Goal: Task Accomplishment & Management: Complete application form

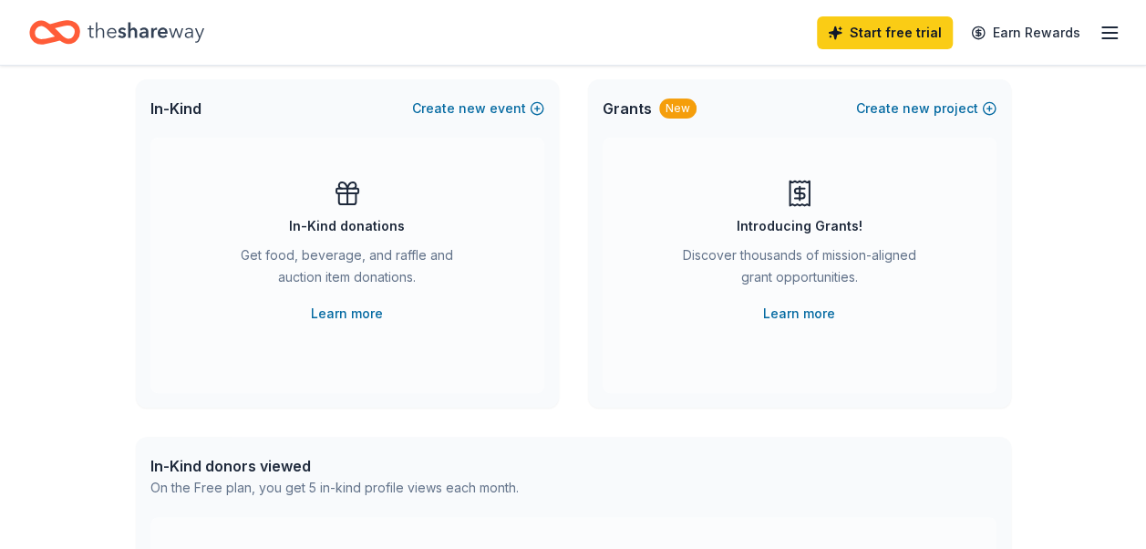
scroll to position [113, 0]
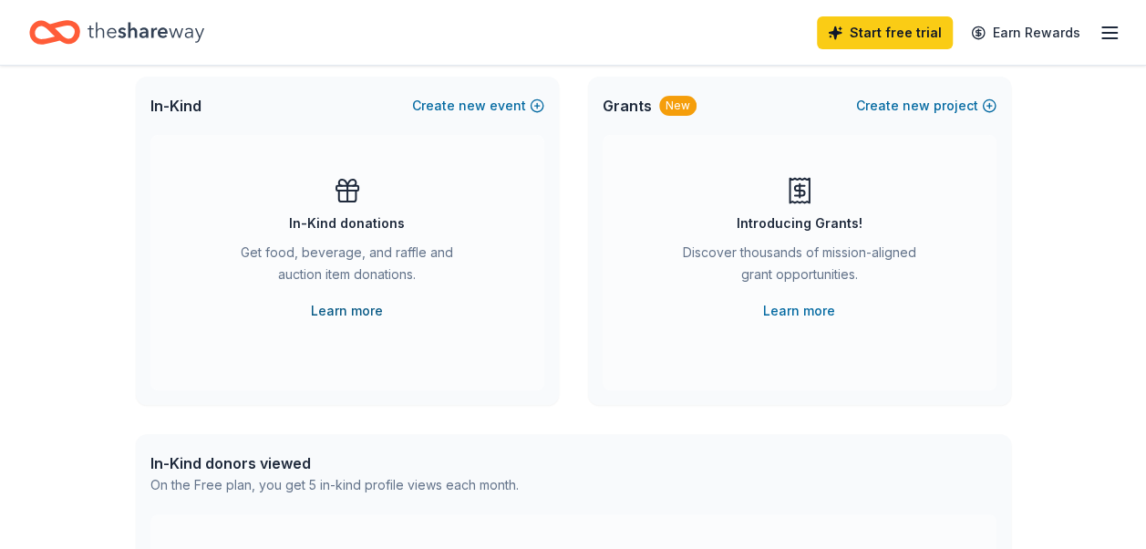
click at [363, 306] on link "Learn more" at bounding box center [347, 311] width 72 height 22
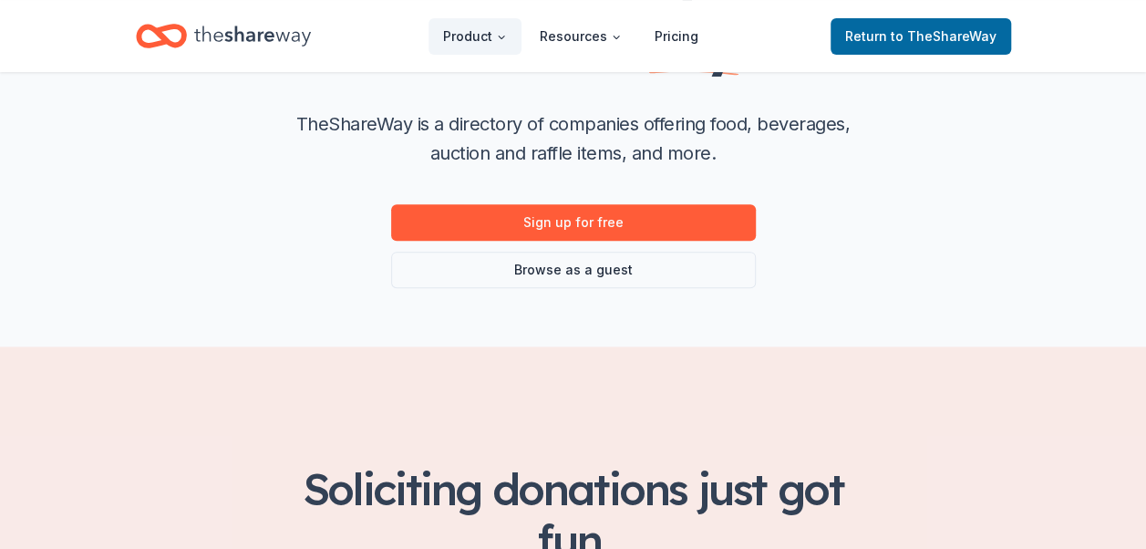
scroll to position [264, 0]
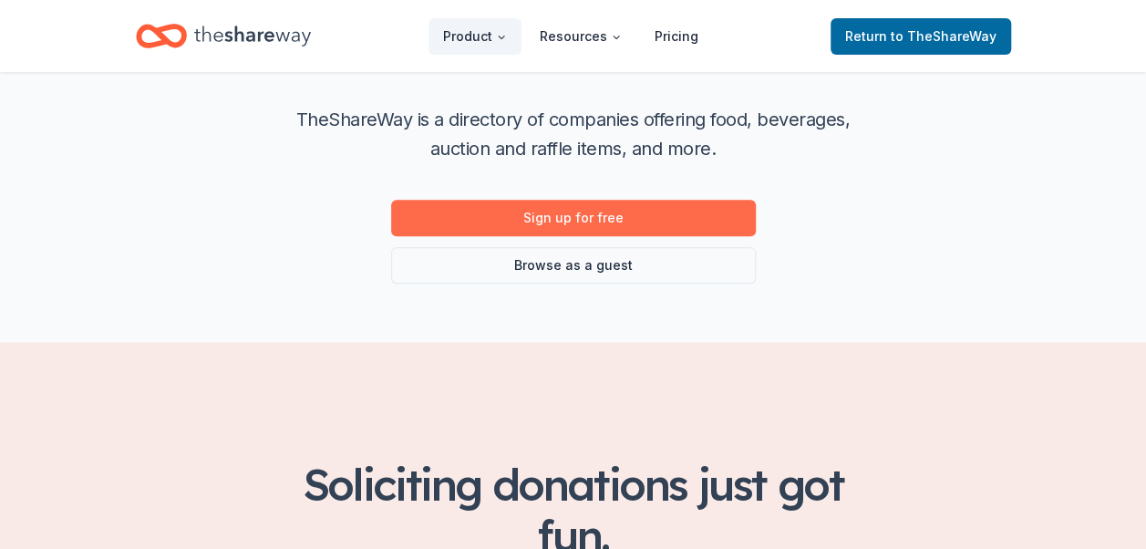
click at [630, 215] on link "Sign up for free" at bounding box center [573, 218] width 365 height 36
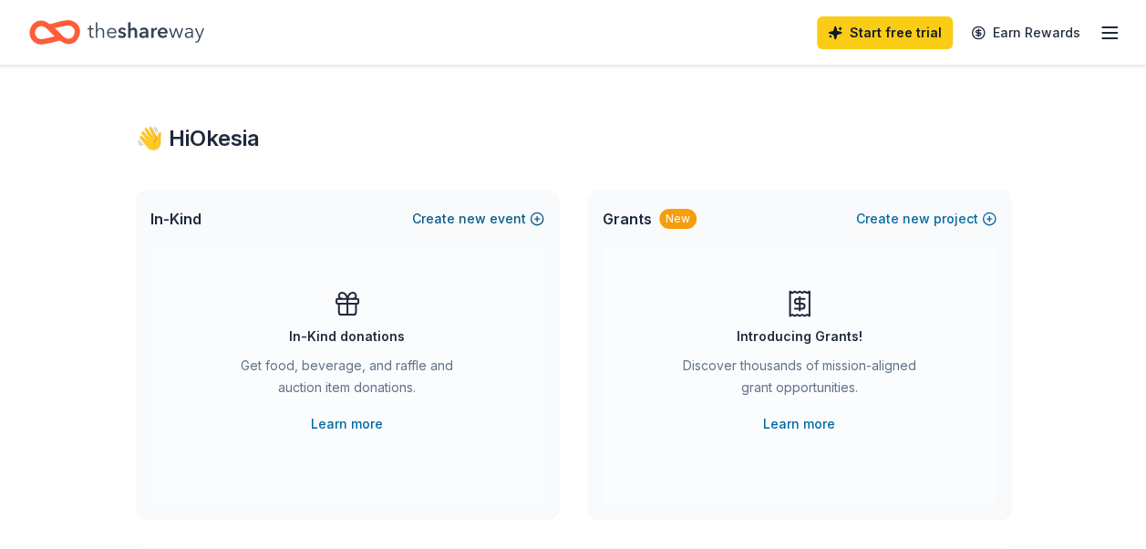
click at [491, 226] on button "Create new event" at bounding box center [478, 219] width 132 height 22
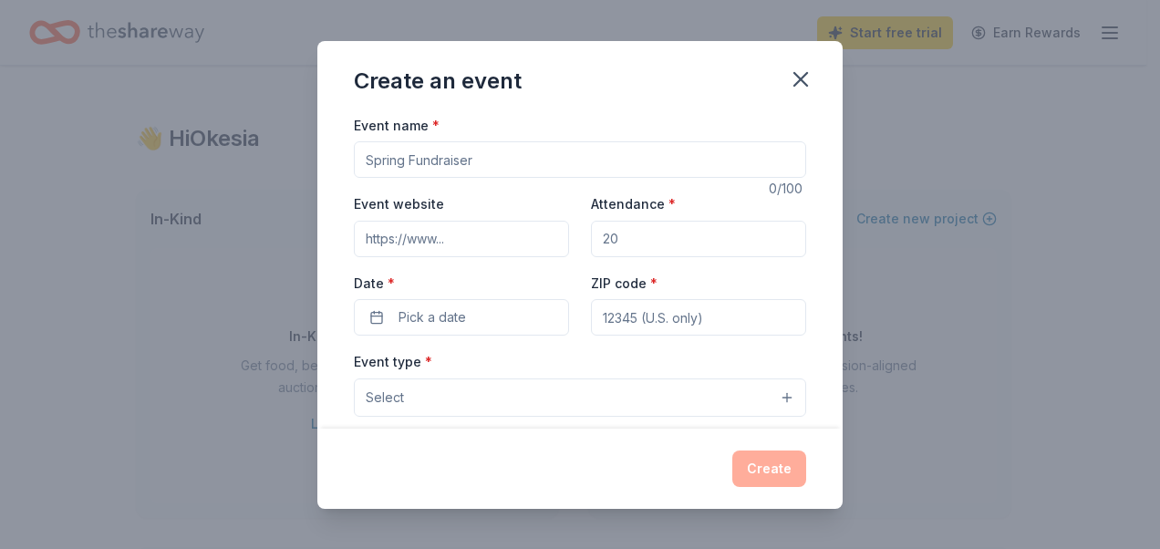
click at [660, 173] on input "Event name *" at bounding box center [580, 159] width 452 height 36
click at [499, 159] on input "Event name *" at bounding box center [580, 159] width 452 height 36
paste input "One Table, One Family"
type input "One Table, One Family"
click at [461, 234] on input "Event website" at bounding box center [461, 239] width 215 height 36
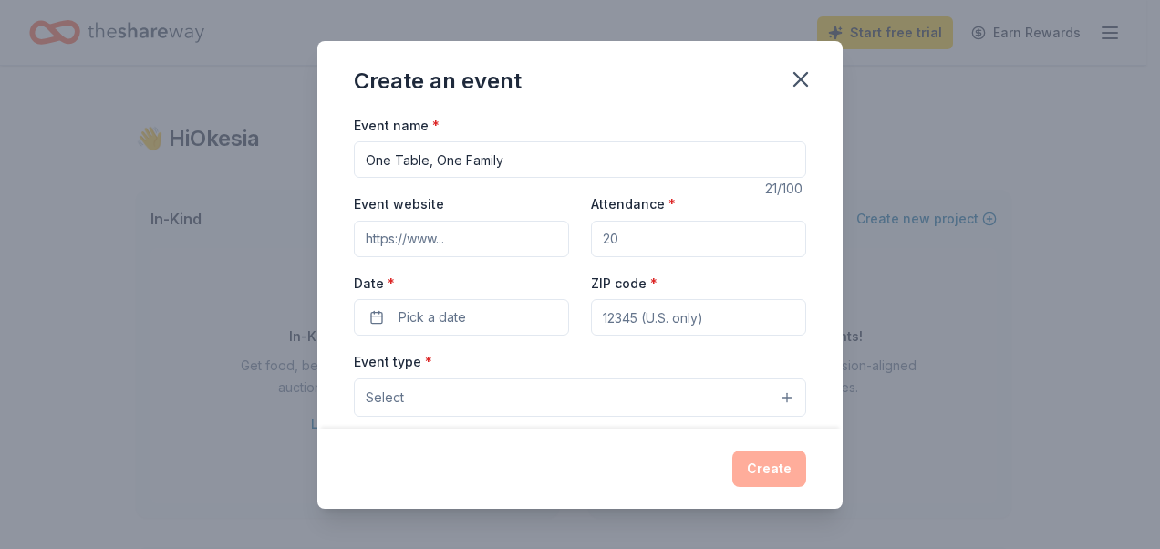
click at [461, 241] on input "Event website" at bounding box center [461, 239] width 215 height 36
paste input "One Table, One Family"
type input "O"
click at [461, 232] on input "Event website" at bounding box center [461, 239] width 215 height 36
paste input "[URL][DOMAIN_NAME]"
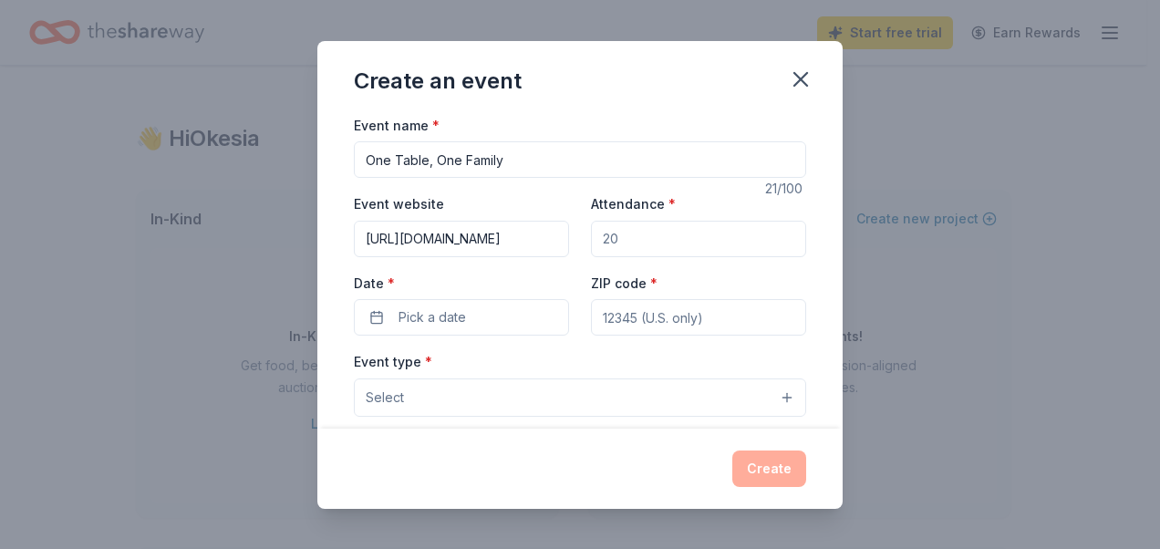
type input "[URL][DOMAIN_NAME]"
click at [678, 240] on input "Attendance *" at bounding box center [698, 239] width 215 height 36
click at [693, 235] on input "Attendance *" at bounding box center [698, 239] width 215 height 36
click at [636, 239] on input "30" at bounding box center [698, 239] width 215 height 36
type input "3"
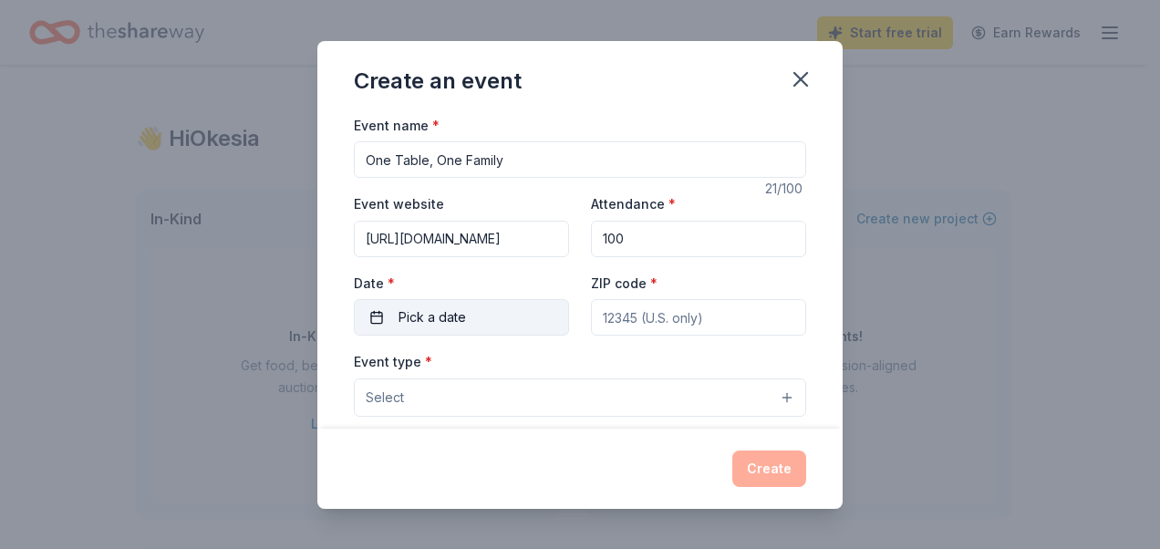
type input "100"
click at [460, 306] on span "Pick a date" at bounding box center [431, 317] width 67 height 22
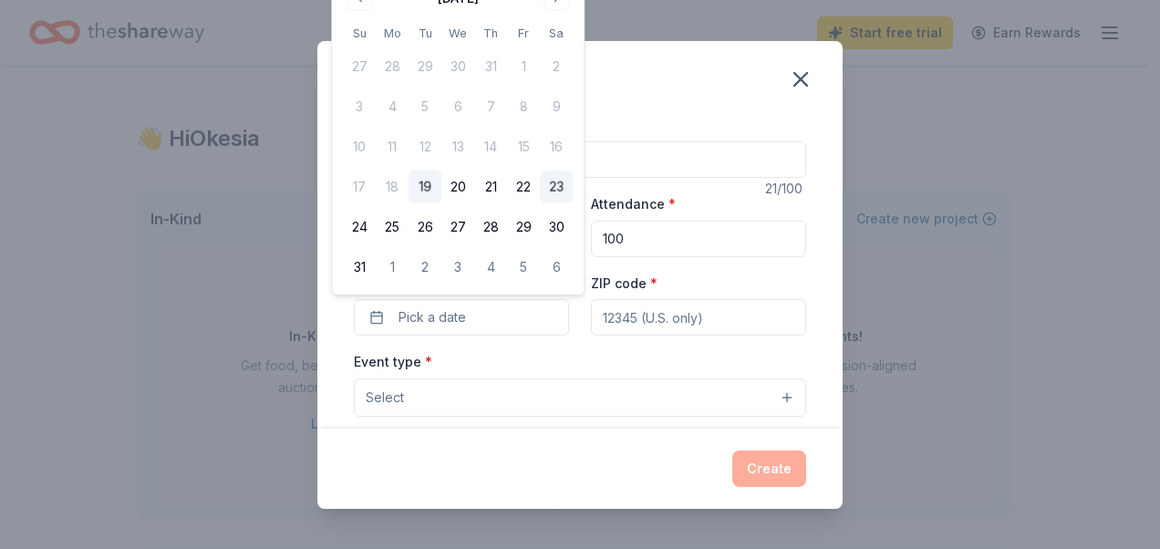
click at [560, 193] on button "23" at bounding box center [556, 186] width 33 height 33
click at [631, 315] on input "ZIP code *" at bounding box center [698, 317] width 215 height 36
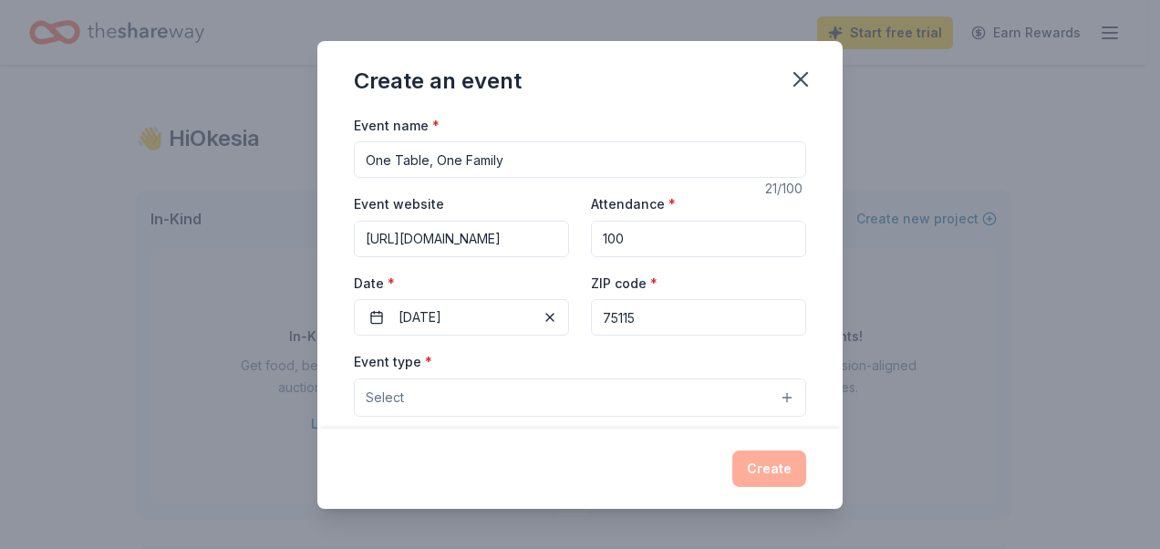
type input "75115"
click at [439, 408] on button "Select" at bounding box center [580, 397] width 452 height 38
click at [478, 394] on button "Select" at bounding box center [580, 397] width 452 height 38
click at [775, 392] on button "Select" at bounding box center [580, 397] width 452 height 38
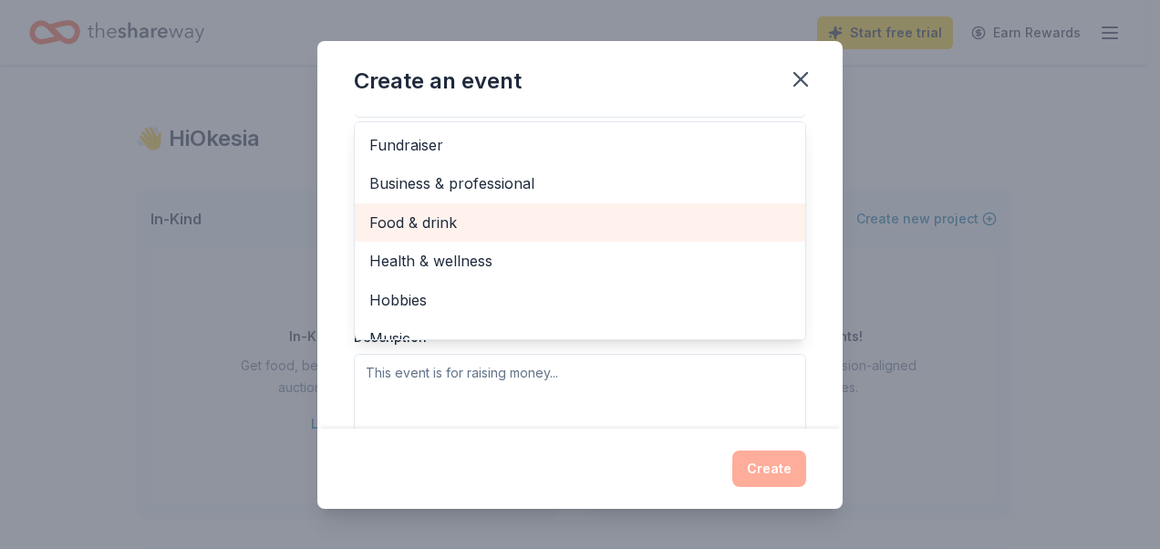
click at [544, 215] on span "Food & drink" at bounding box center [579, 223] width 421 height 24
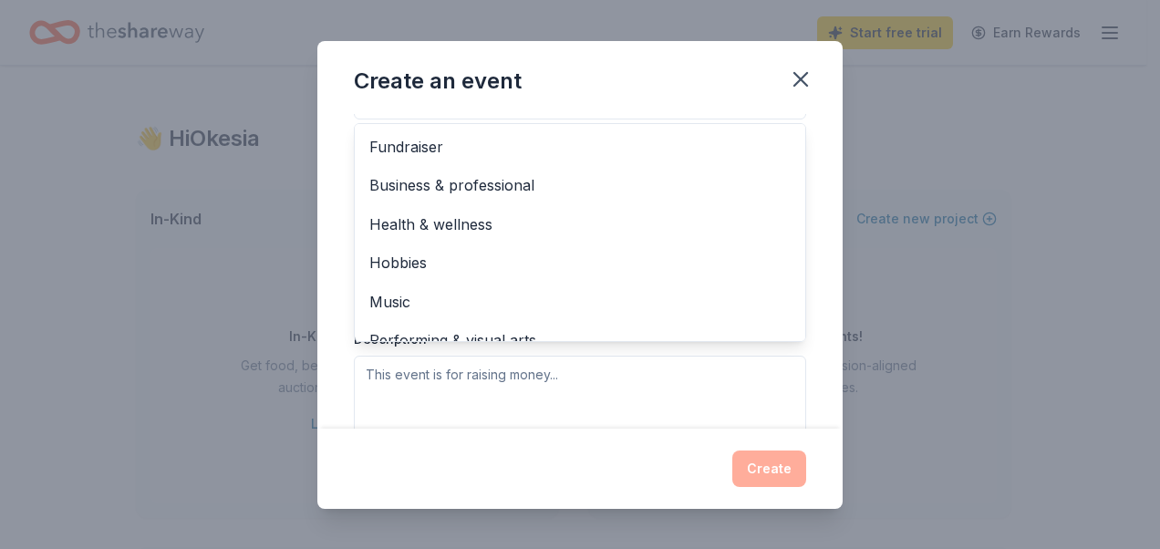
drag, startPoint x: 777, startPoint y: 263, endPoint x: 778, endPoint y: 337, distance: 74.8
click at [778, 337] on div "Fundraiser Business & professional Health & wellness Hobbies Music Performing &…" at bounding box center [580, 232] width 452 height 219
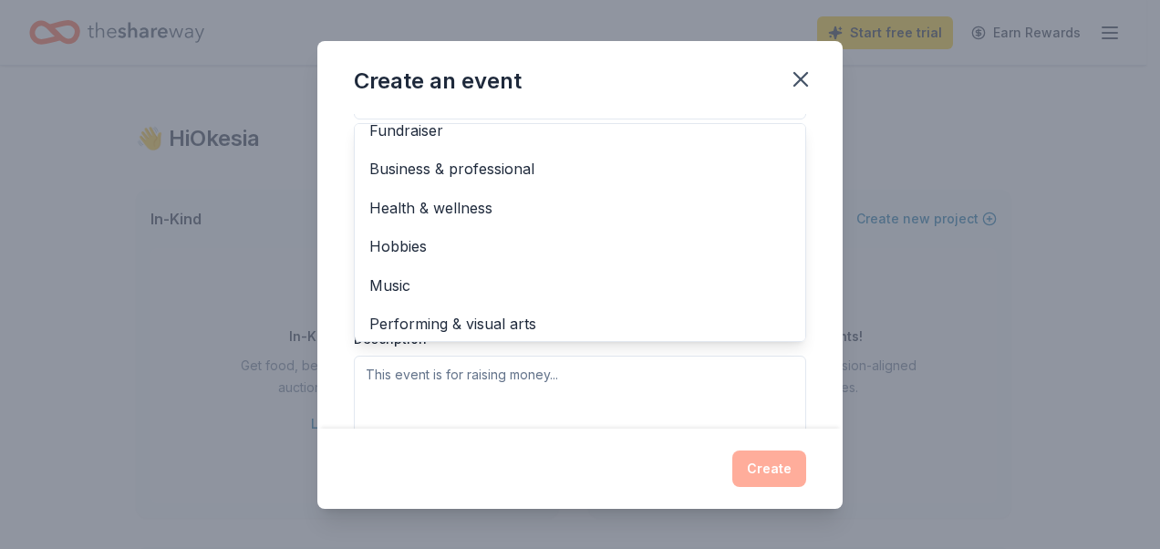
scroll to position [22, 0]
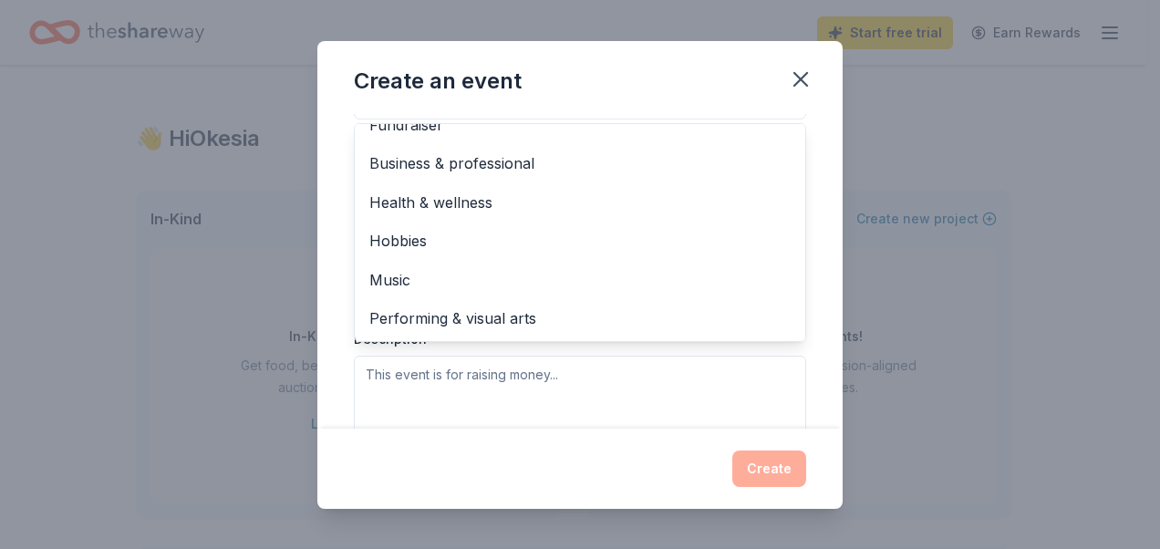
click at [817, 239] on div "Event name * One Table, One Family 21 /100 Event website [URL][DOMAIN_NAME] Att…" at bounding box center [579, 271] width 525 height 315
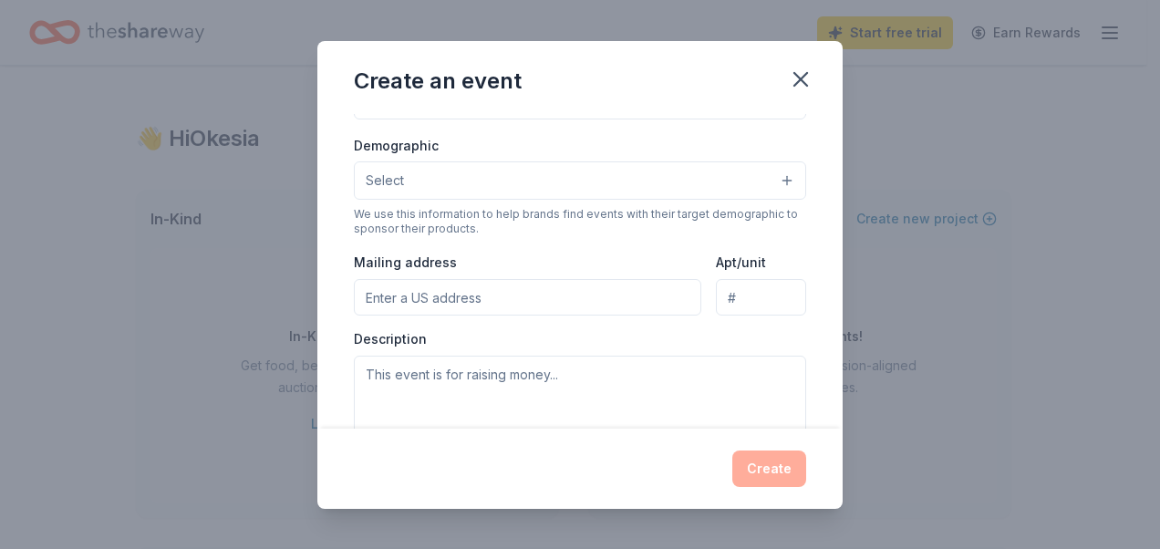
scroll to position [263, 0]
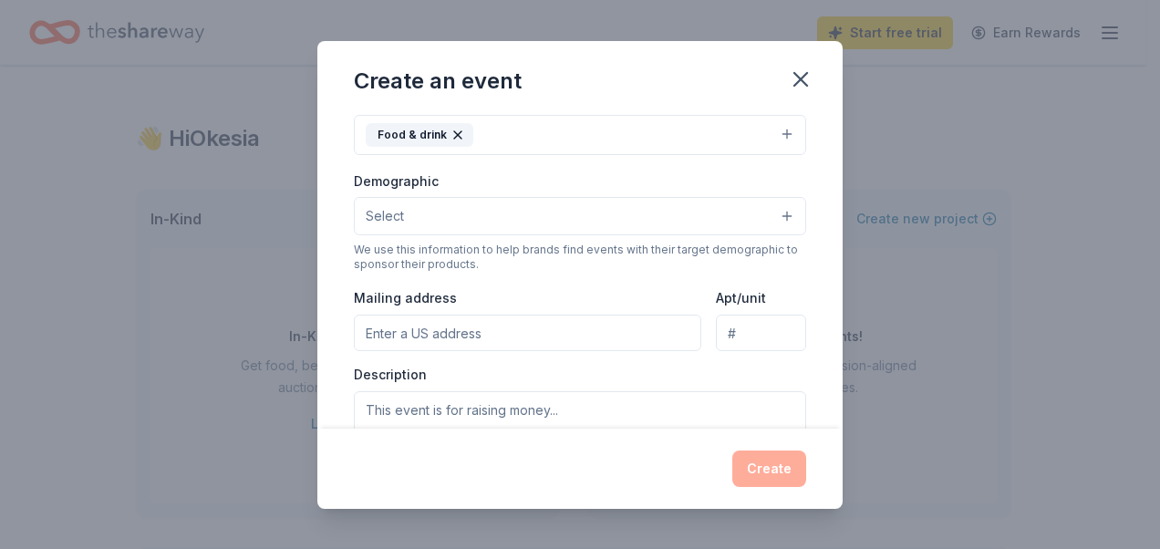
click at [768, 217] on button "Select" at bounding box center [580, 216] width 452 height 38
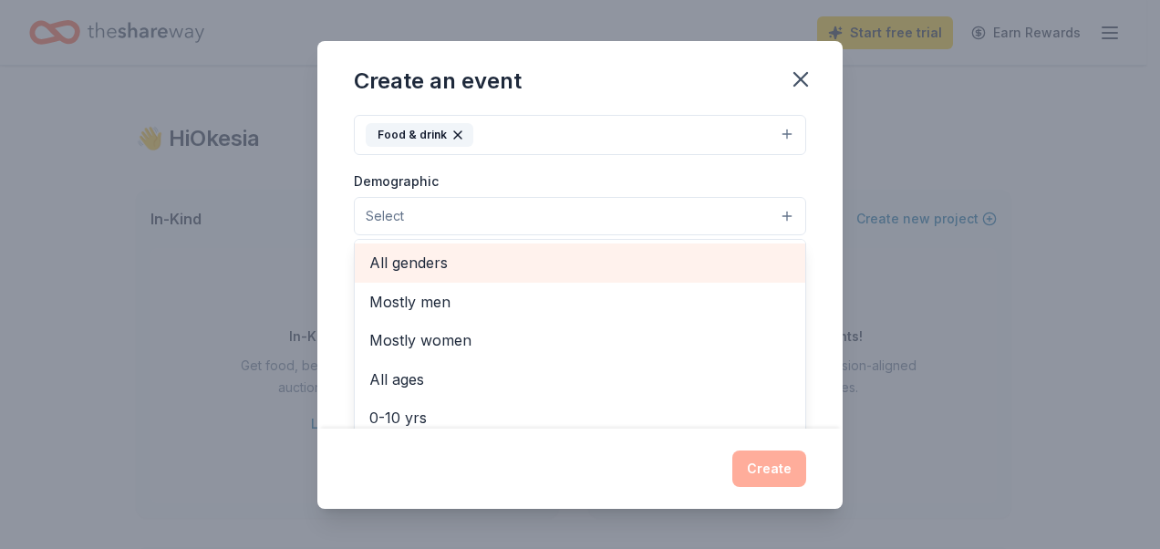
click at [625, 274] on div "All genders" at bounding box center [580, 262] width 450 height 38
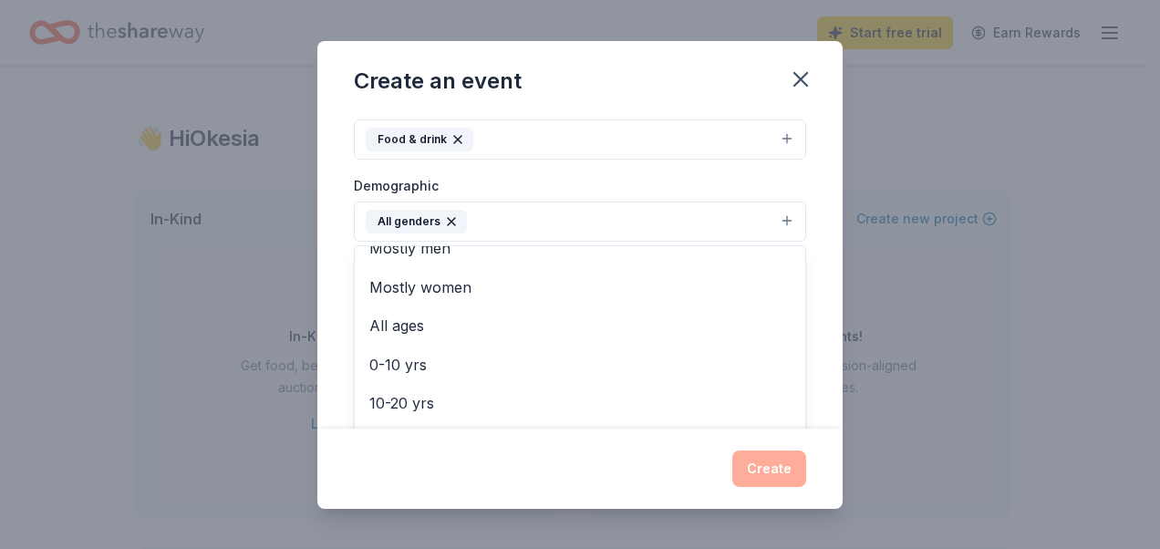
scroll to position [34, 0]
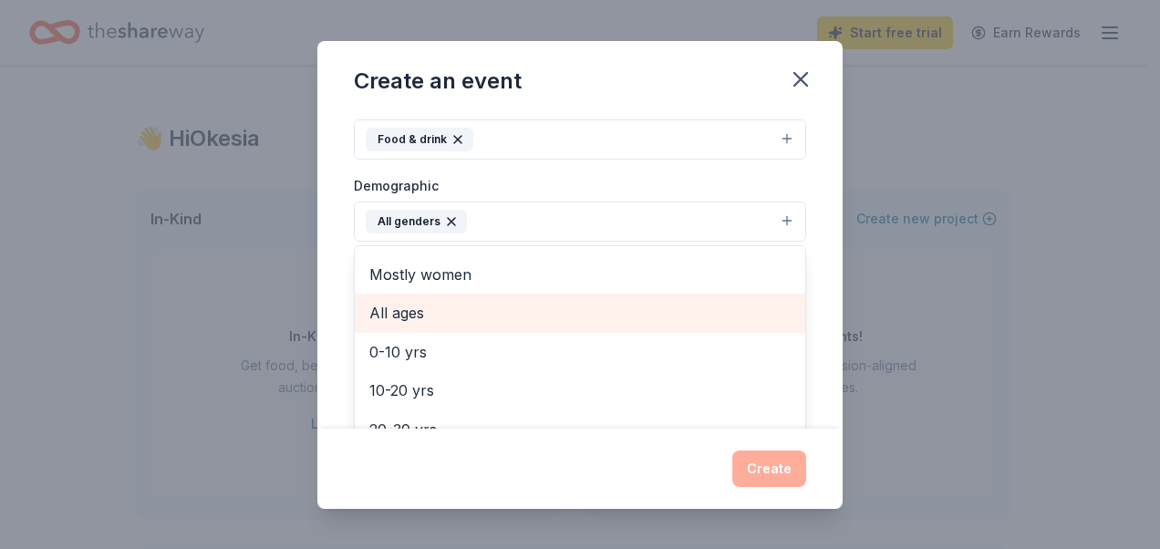
click at [456, 309] on span "All ages" at bounding box center [579, 313] width 421 height 24
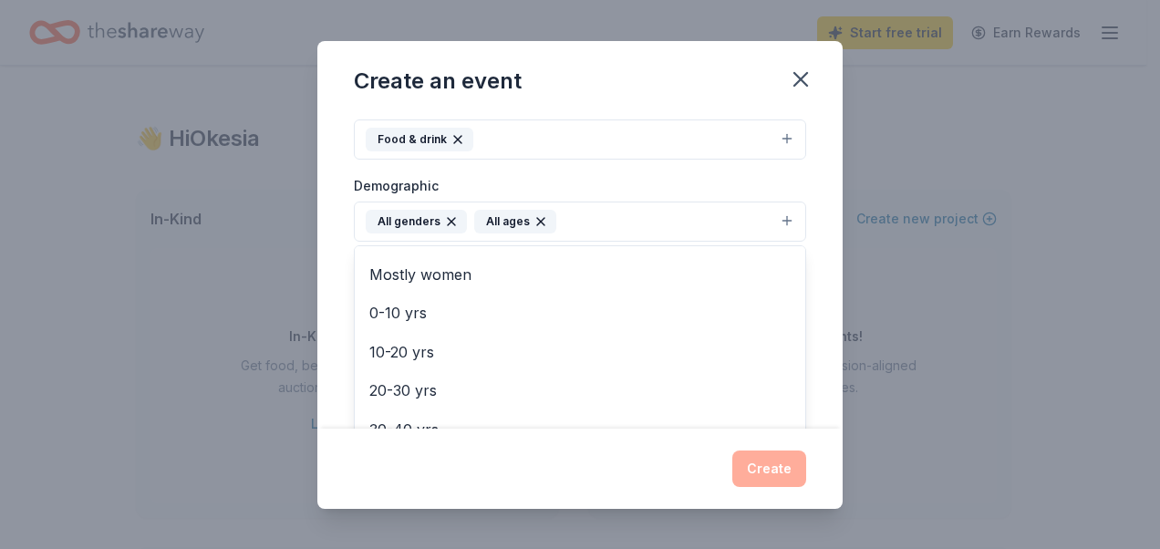
scroll to position [28, 0]
drag, startPoint x: 775, startPoint y: 367, endPoint x: 782, endPoint y: 345, distance: 23.9
click at [782, 345] on div "Mostly men Mostly women 0-10 yrs 10-20 yrs 20-30 yrs 30-40 yrs 40-50 yrs 50-60 …" at bounding box center [580, 354] width 452 height 219
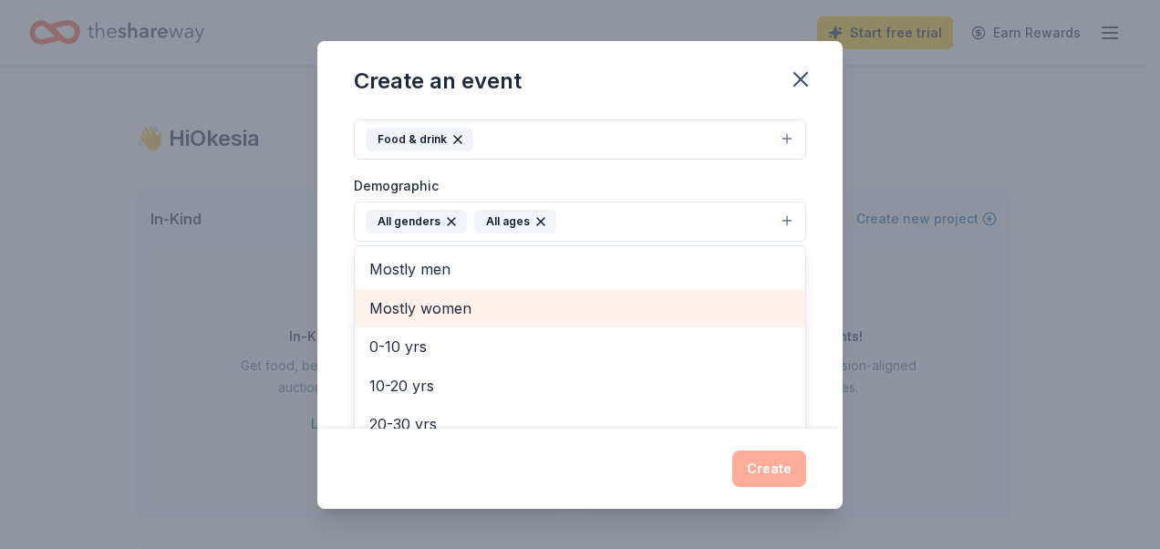
click at [455, 305] on span "Mostly women" at bounding box center [579, 308] width 421 height 24
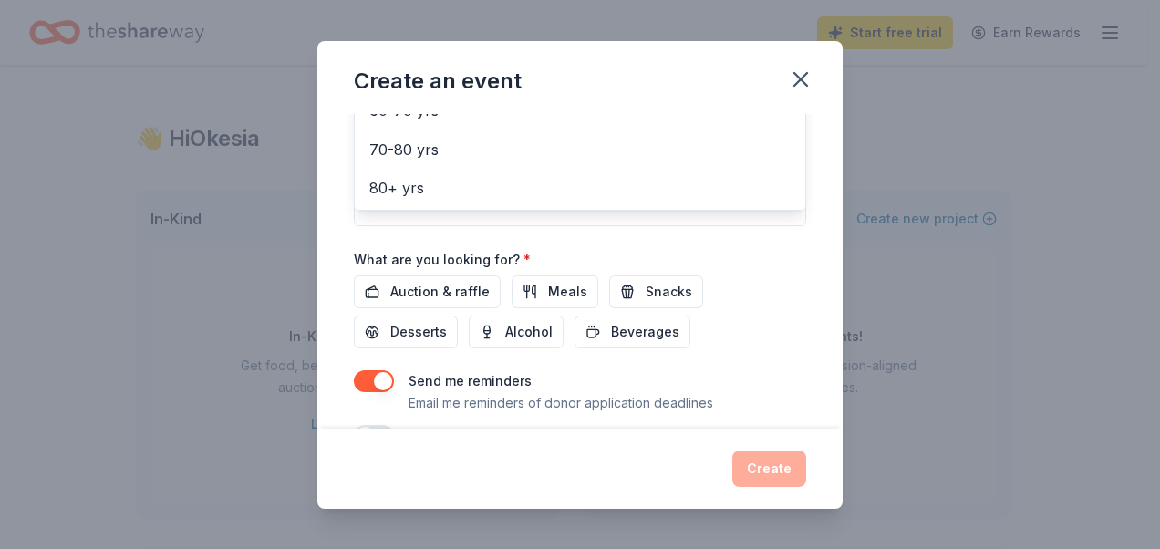
scroll to position [527, 0]
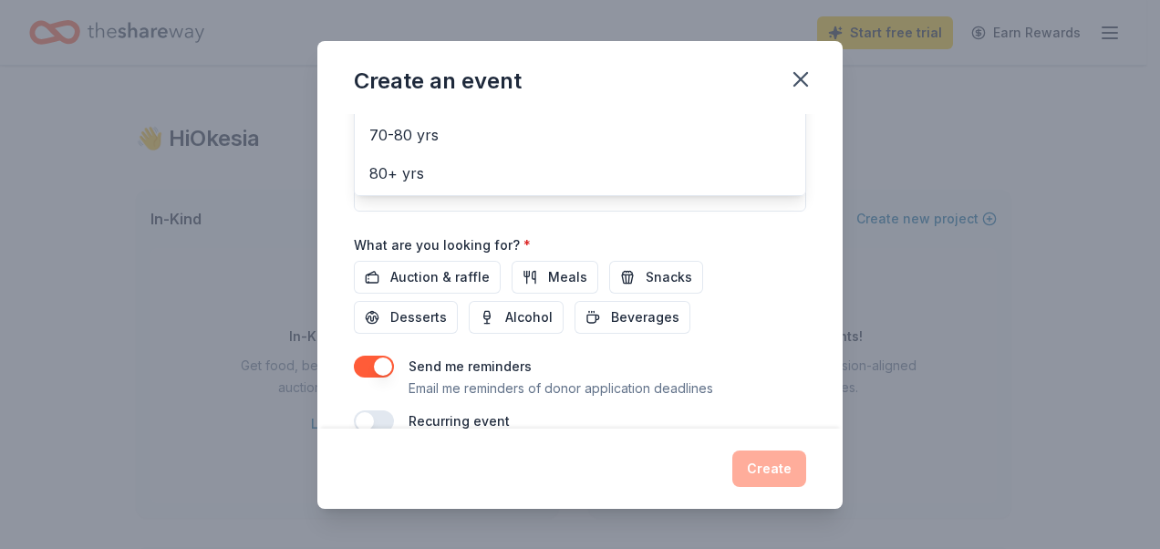
click at [553, 275] on div "Event name * One Table, One Family 21 /100 Event website [URL][DOMAIN_NAME] Att…" at bounding box center [580, 10] width 452 height 846
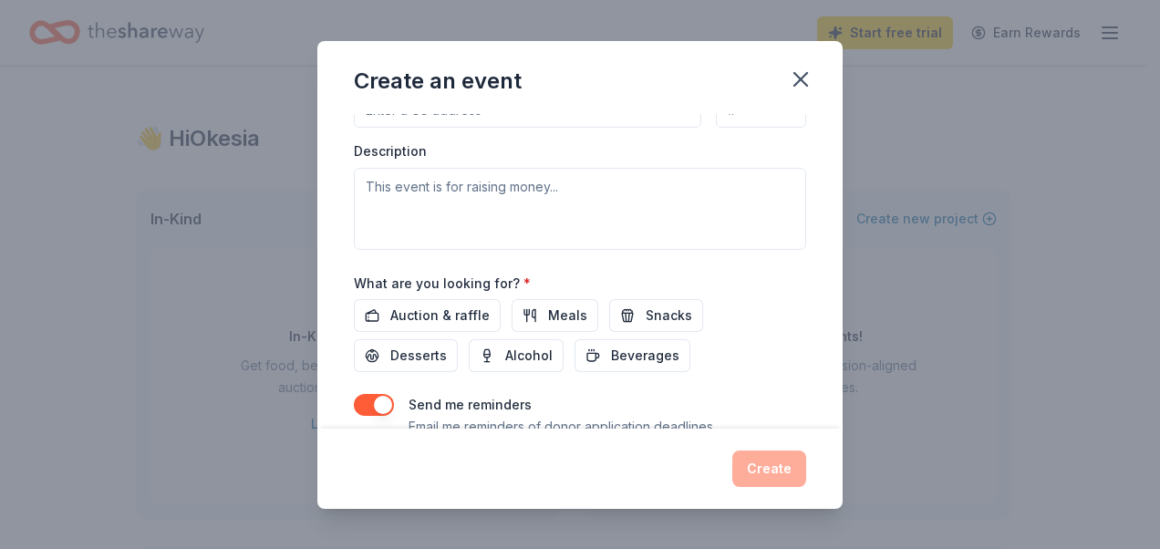
scroll to position [497, 0]
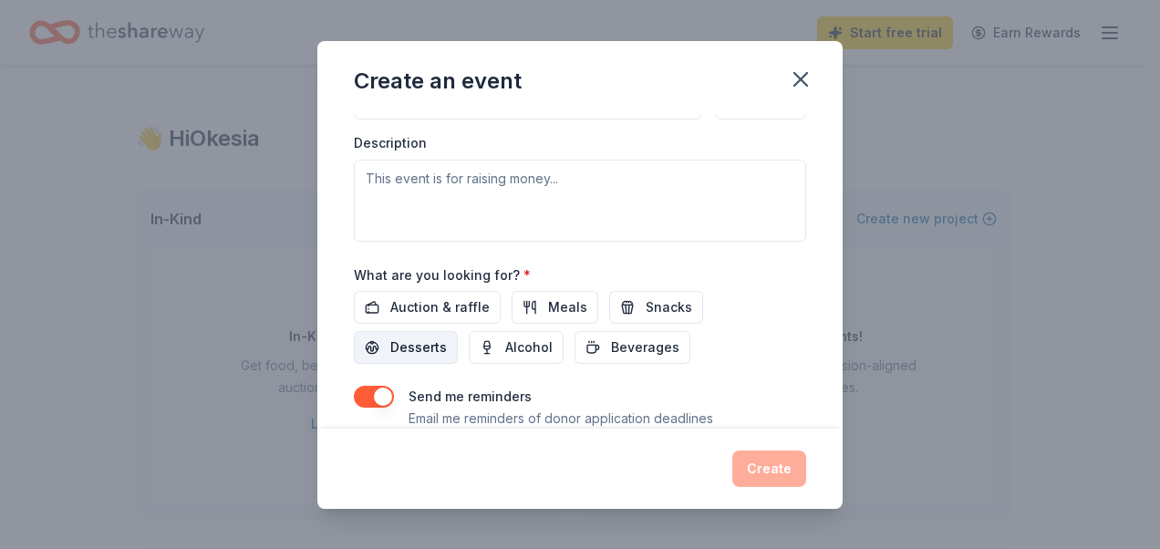
click at [441, 339] on span "Desserts" at bounding box center [418, 347] width 57 height 22
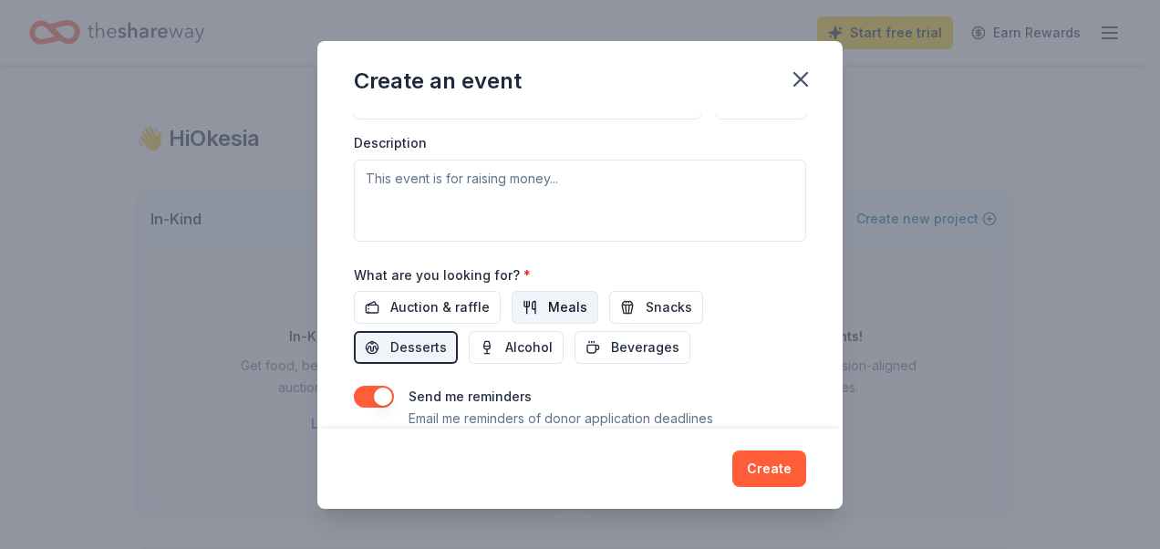
click at [548, 308] on span "Meals" at bounding box center [567, 307] width 39 height 22
click at [646, 301] on span "Snacks" at bounding box center [669, 307] width 46 height 22
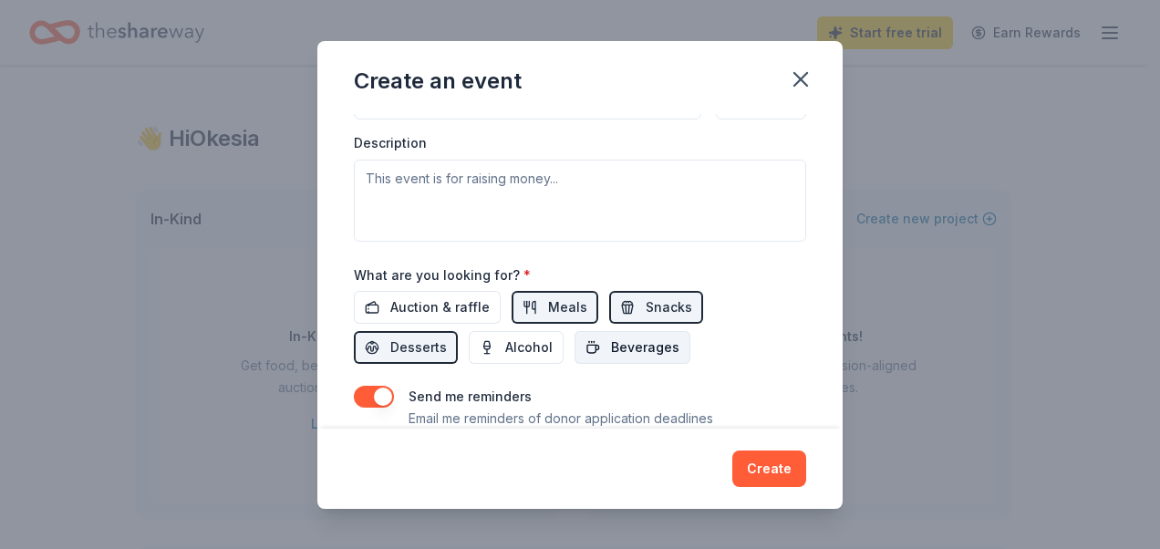
click at [627, 346] on span "Beverages" at bounding box center [645, 347] width 68 height 22
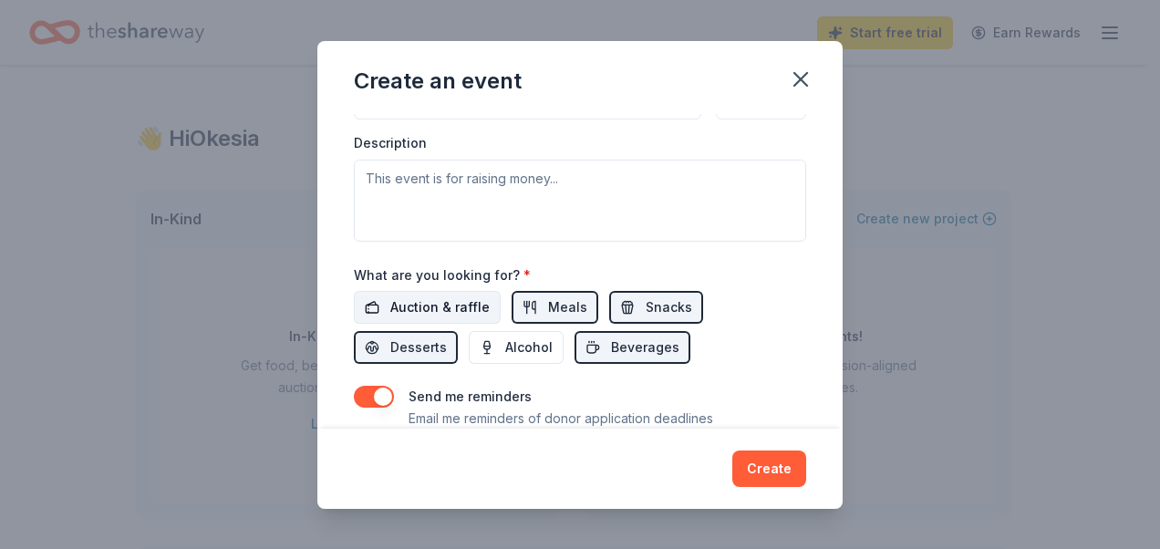
click at [463, 303] on span "Auction & raffle" at bounding box center [439, 307] width 99 height 22
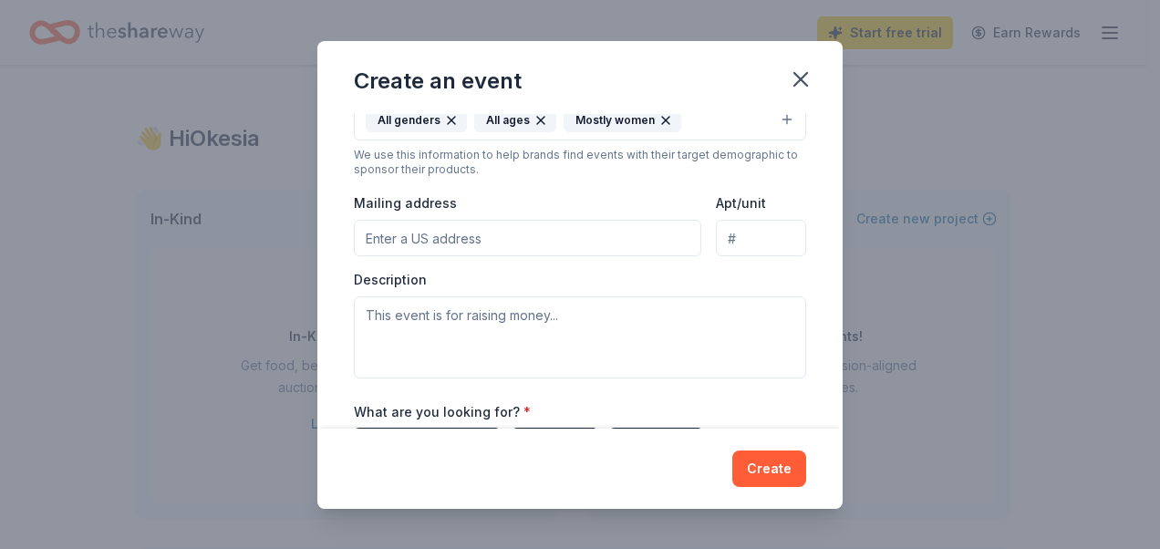
scroll to position [364, 0]
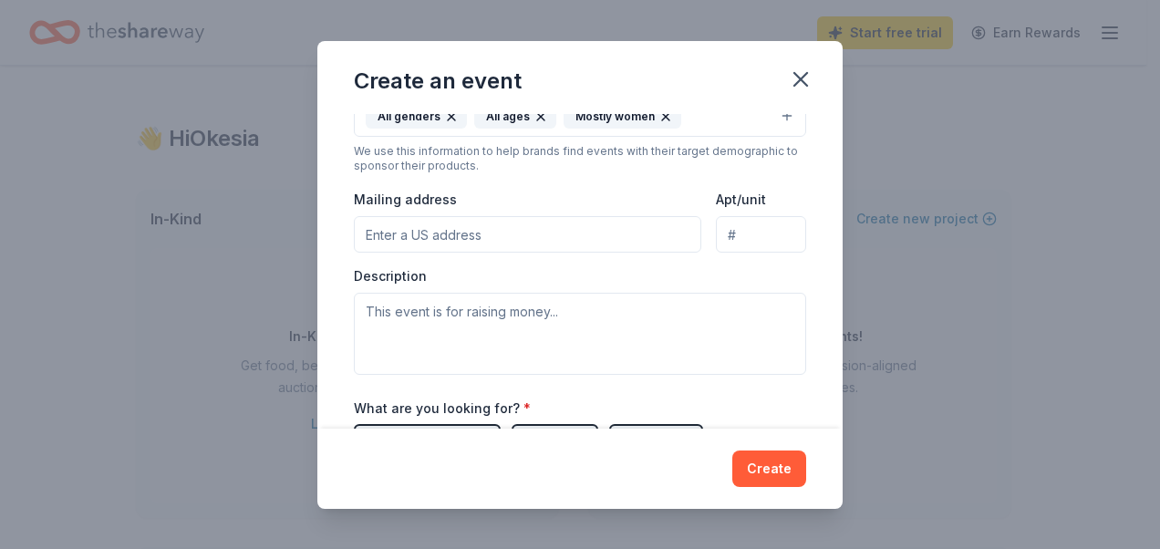
click at [484, 226] on input "Mailing address" at bounding box center [527, 234] width 347 height 36
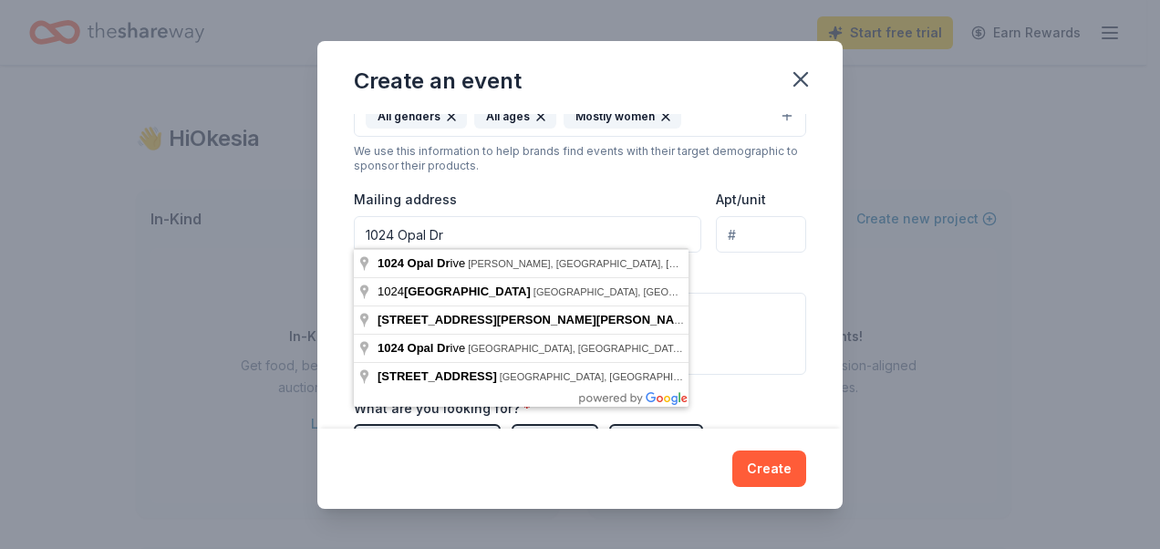
click at [574, 232] on input "1024 Opal Dr" at bounding box center [527, 234] width 347 height 36
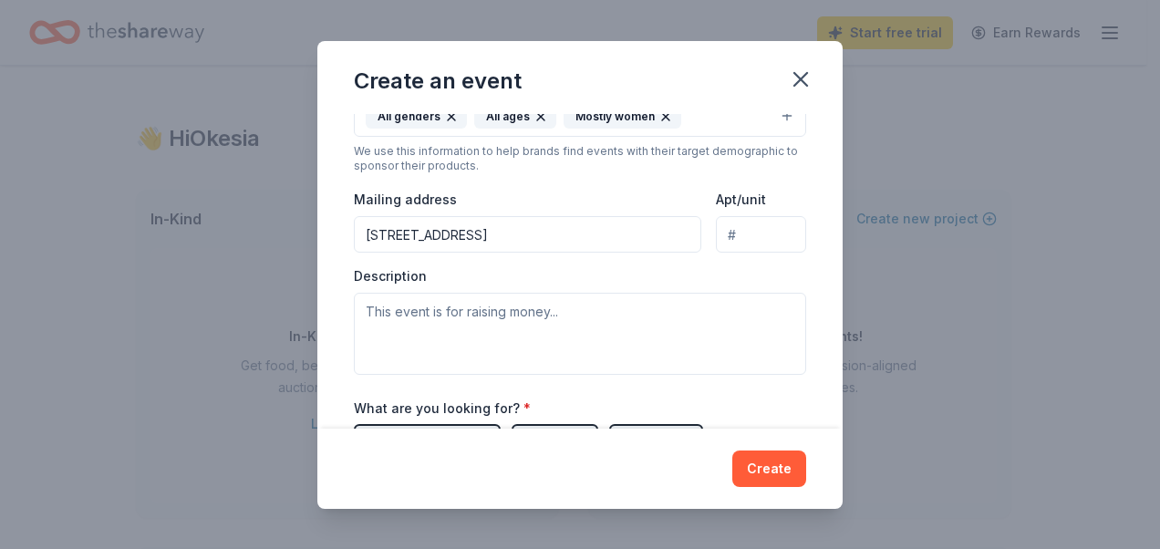
type input "[STREET_ADDRESS]"
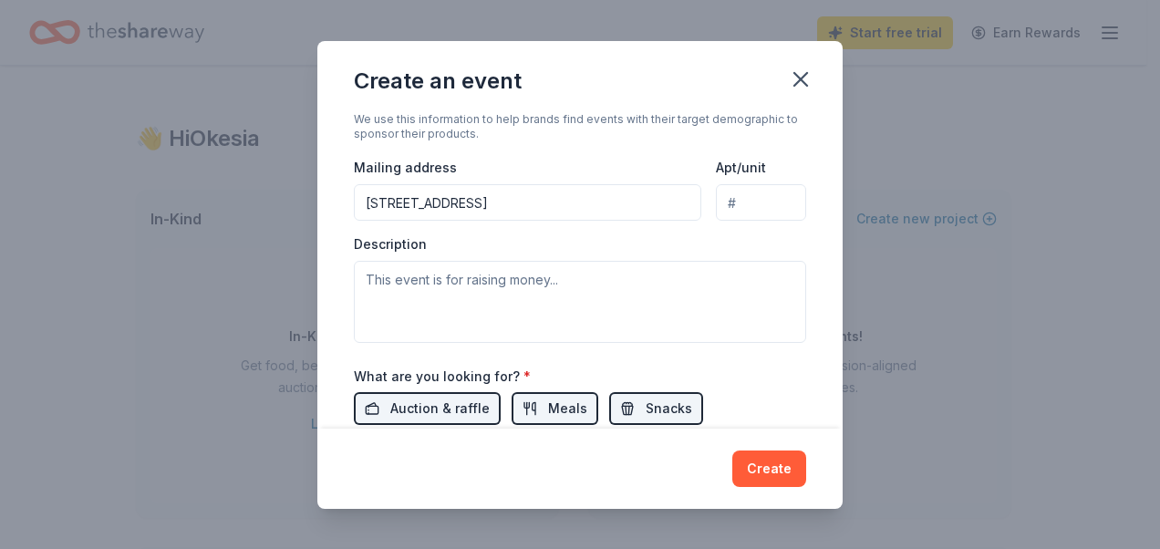
scroll to position [398, 0]
drag, startPoint x: 427, startPoint y: 238, endPoint x: 350, endPoint y: 240, distance: 76.6
click at [350, 240] on div "Event name * One Table, One Family 21 /100 Event website [URL][DOMAIN_NAME] Att…" at bounding box center [579, 271] width 525 height 315
copy label "Description"
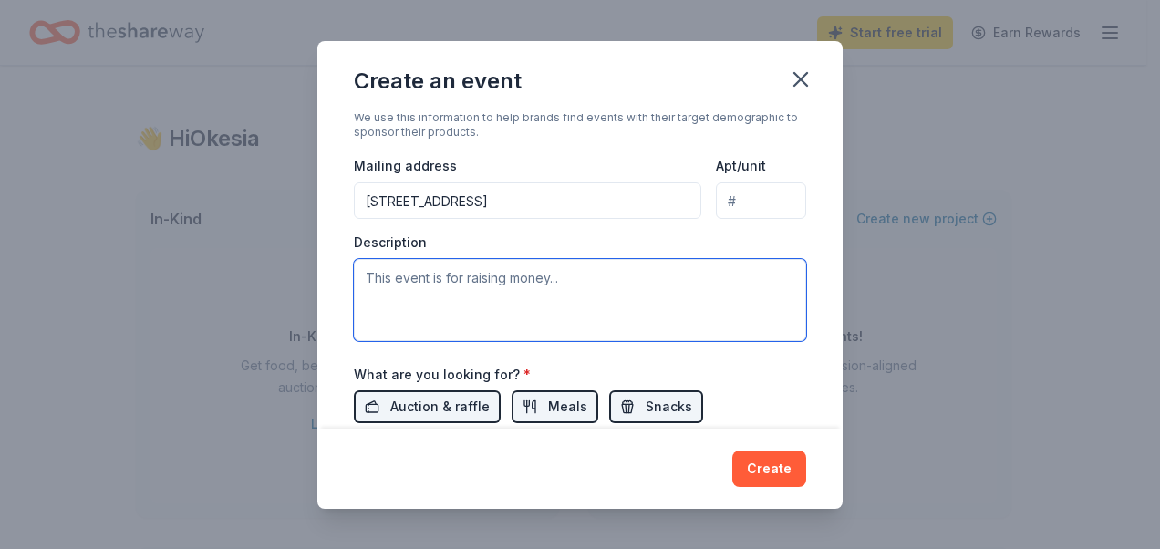
click at [425, 299] on textarea at bounding box center [580, 300] width 452 height 82
paste textarea "This community outreach event will bring together families for a day of food, g…"
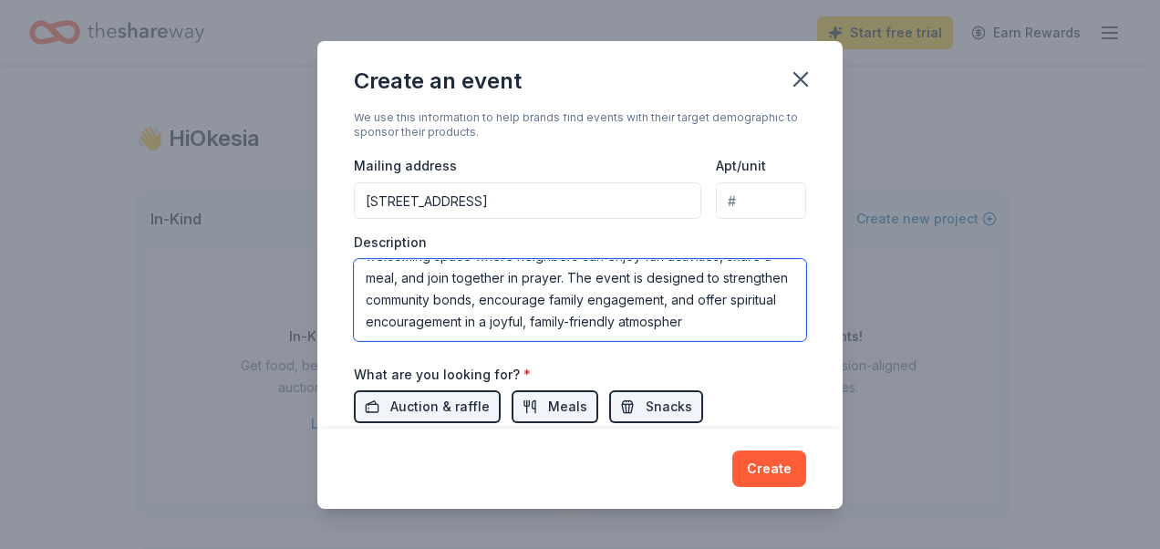
scroll to position [0, 0]
type textarea "This community outreach event will bring together families for a day of food, g…"
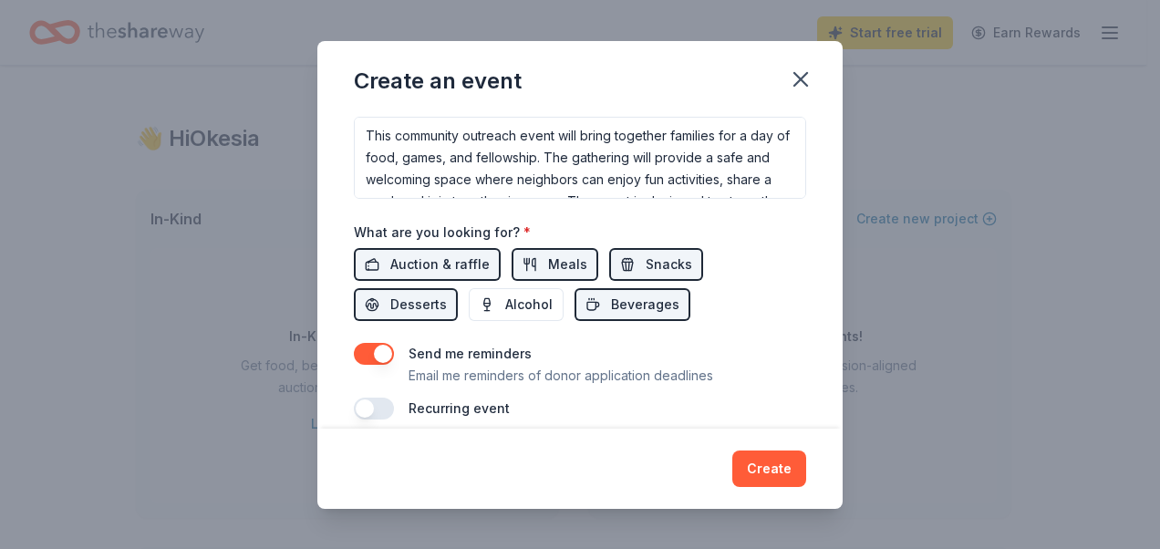
scroll to position [554, 0]
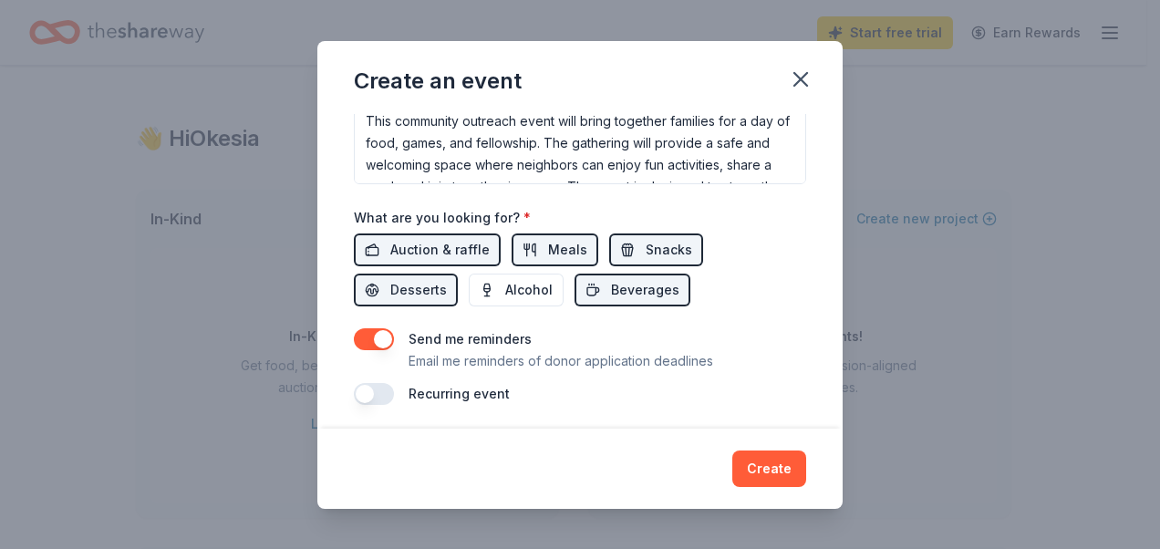
click at [379, 394] on button "button" at bounding box center [374, 394] width 40 height 22
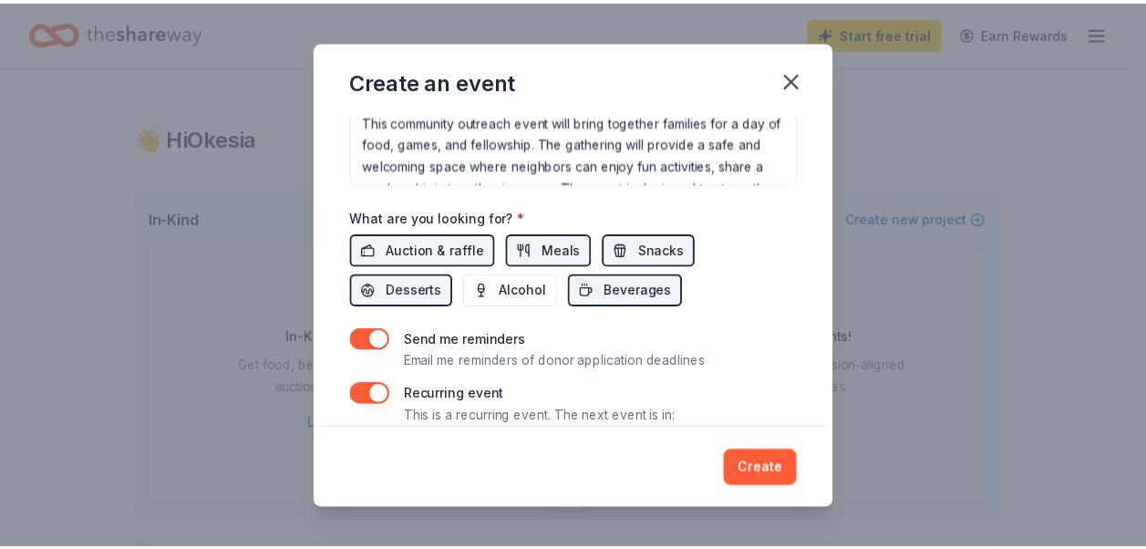
scroll to position [620, 0]
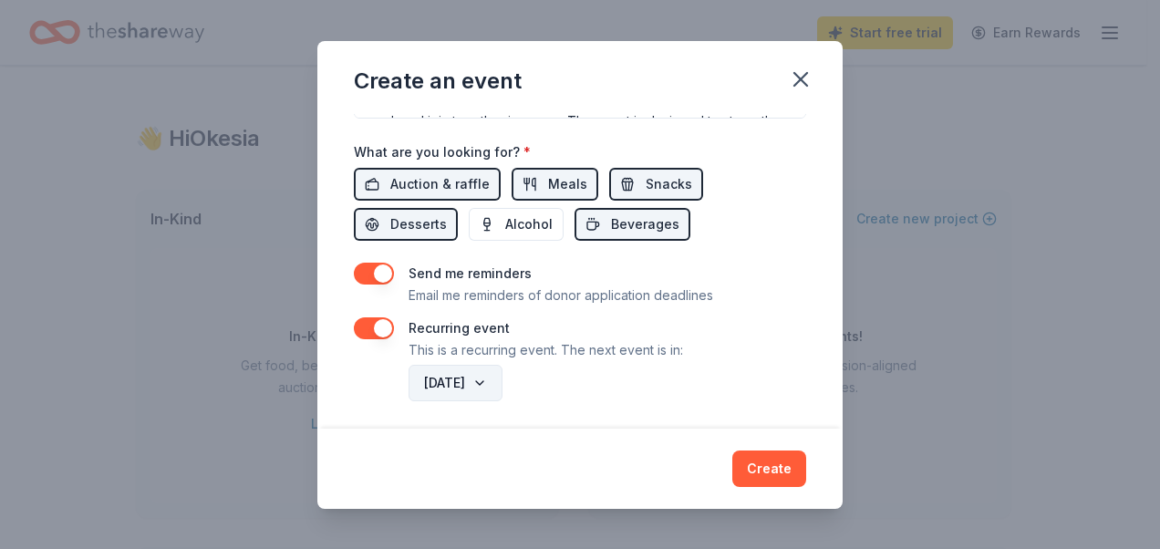
click at [502, 378] on button "[DATE]" at bounding box center [455, 383] width 94 height 36
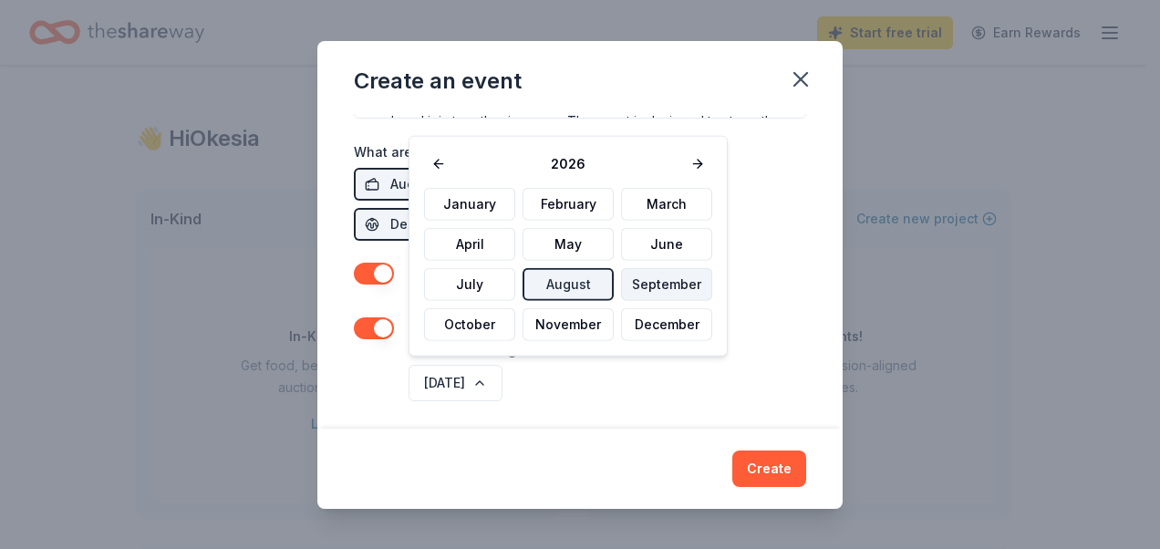
click at [648, 290] on button "September" at bounding box center [666, 284] width 91 height 33
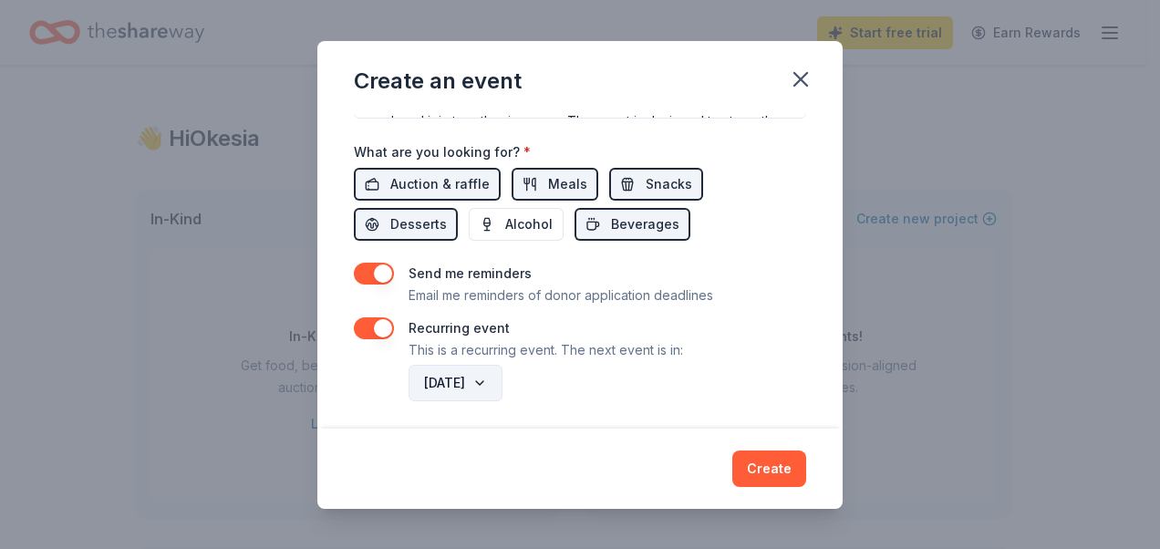
click at [502, 375] on button "[DATE]" at bounding box center [455, 383] width 94 height 36
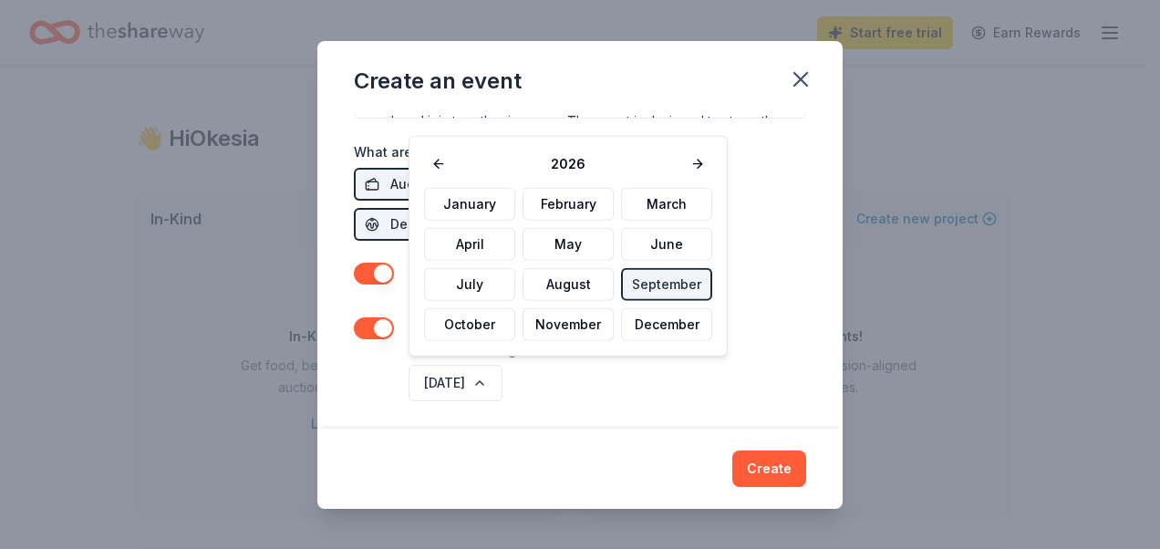
click at [553, 164] on span "2026" at bounding box center [568, 164] width 230 height 22
drag, startPoint x: 553, startPoint y: 164, endPoint x: 434, endPoint y: 161, distance: 119.5
click at [434, 161] on button at bounding box center [438, 164] width 29 height 26
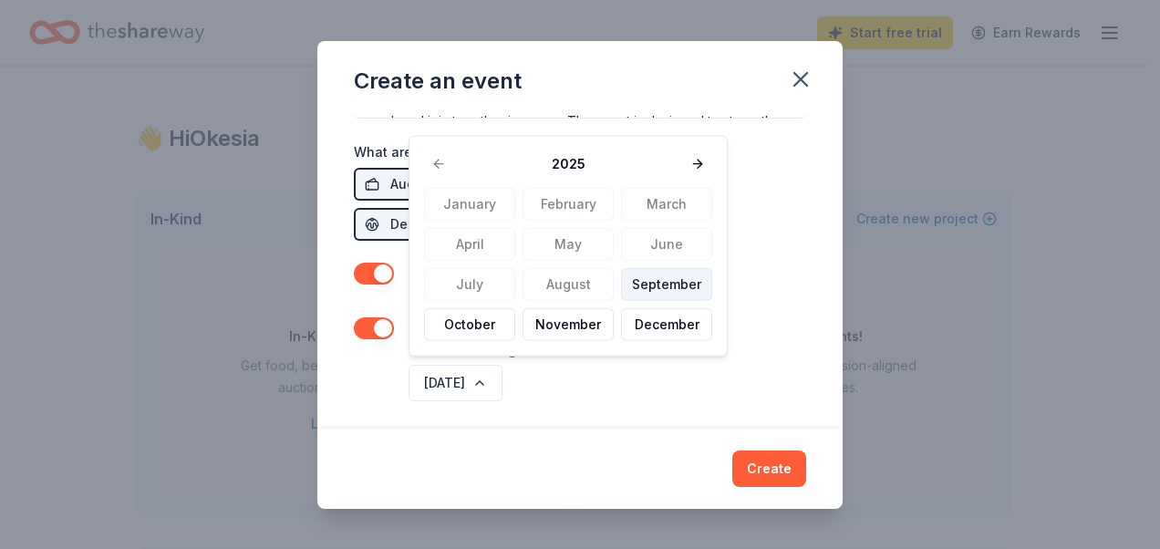
click at [669, 285] on button "September" at bounding box center [666, 284] width 91 height 33
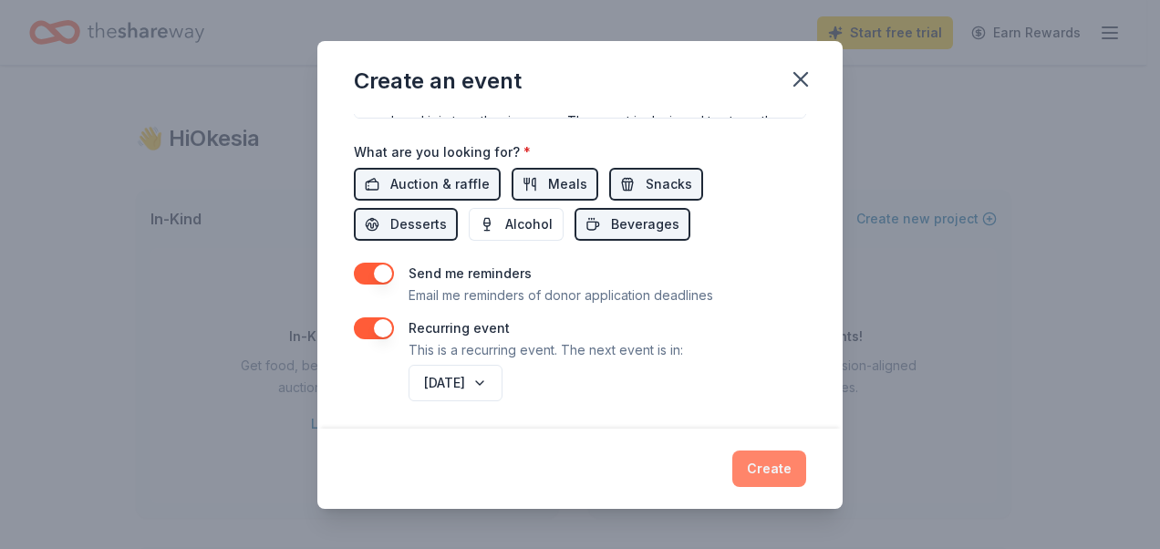
click at [774, 467] on button "Create" at bounding box center [769, 468] width 74 height 36
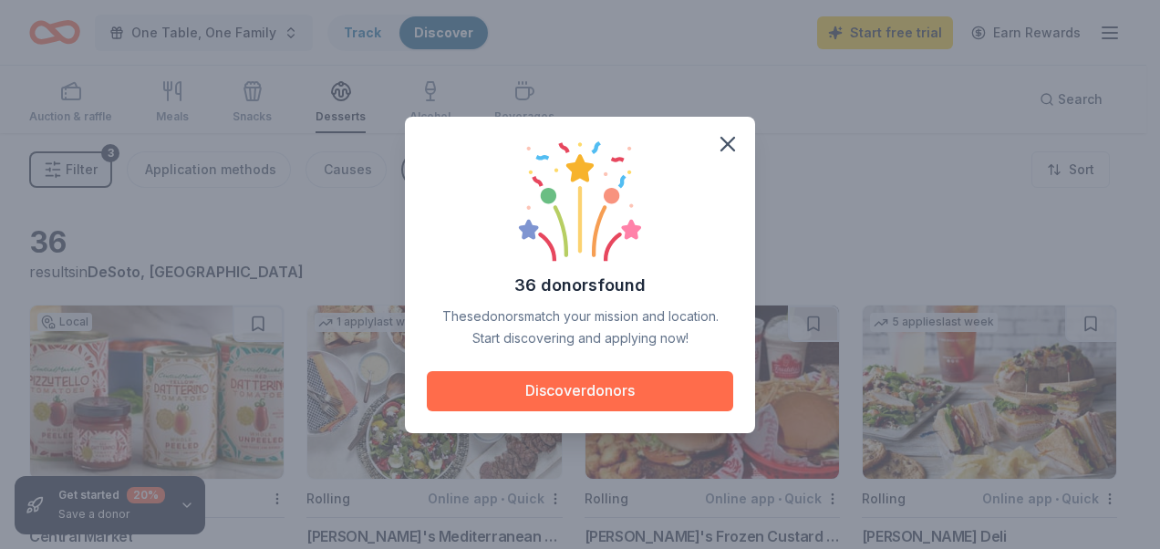
click at [618, 392] on button "Discover donors" at bounding box center [580, 391] width 306 height 40
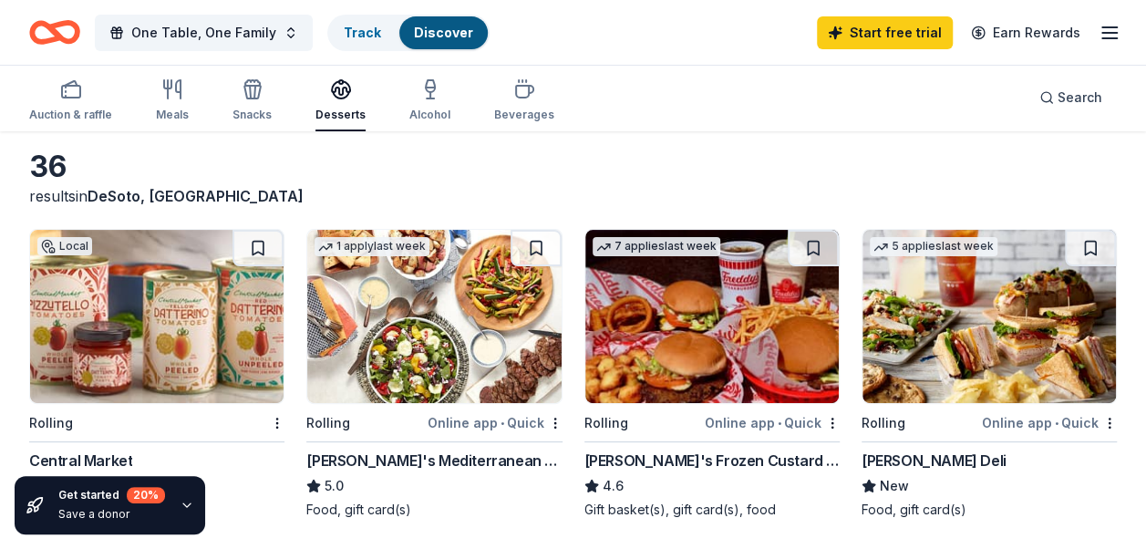
scroll to position [73, 0]
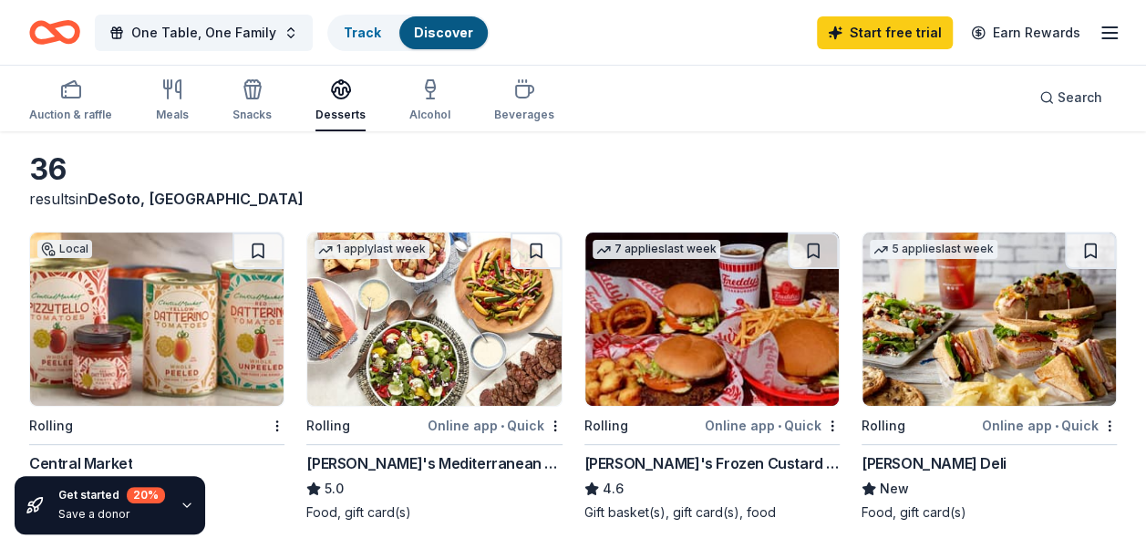
click at [204, 339] on img at bounding box center [156, 318] width 253 height 173
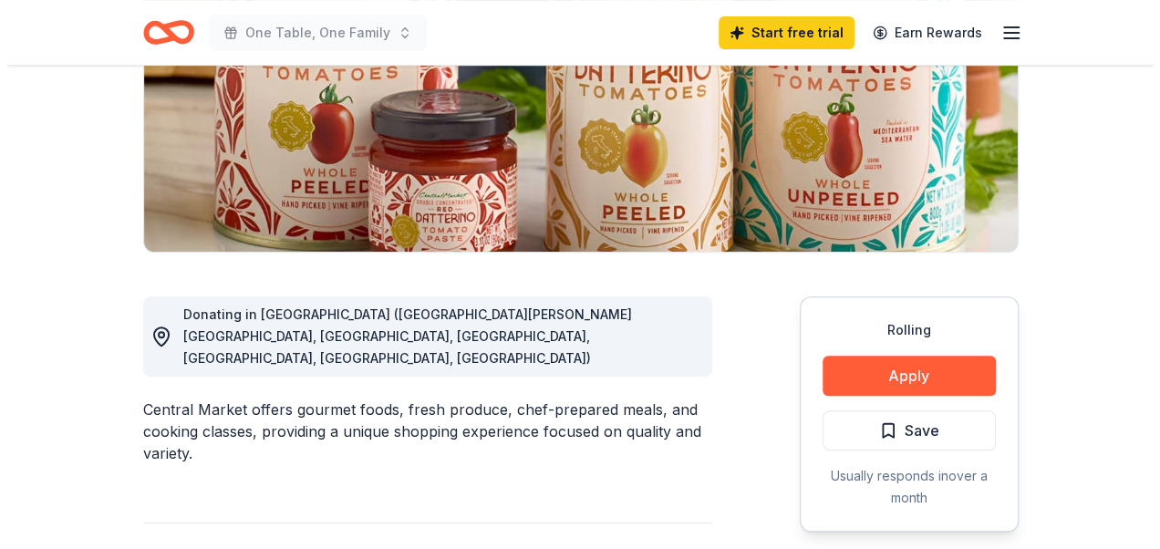
scroll to position [472, 0]
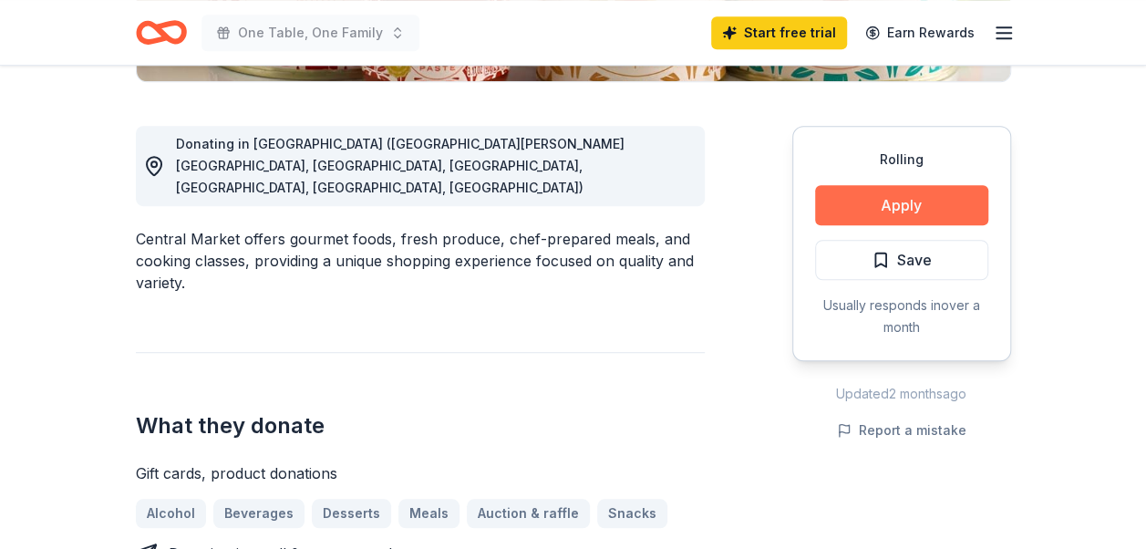
click at [937, 199] on button "Apply" at bounding box center [901, 205] width 173 height 40
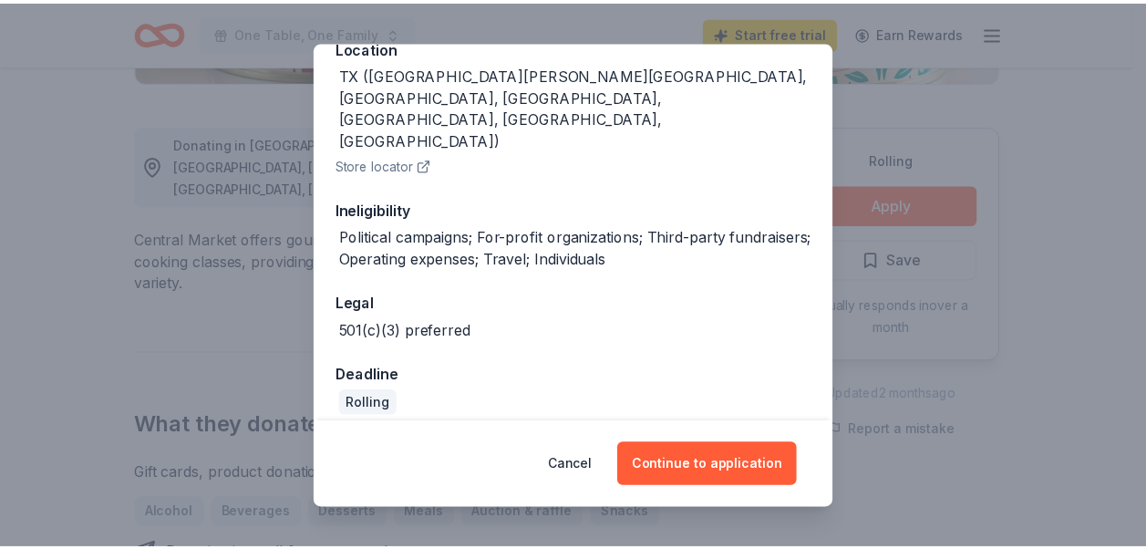
scroll to position [269, 0]
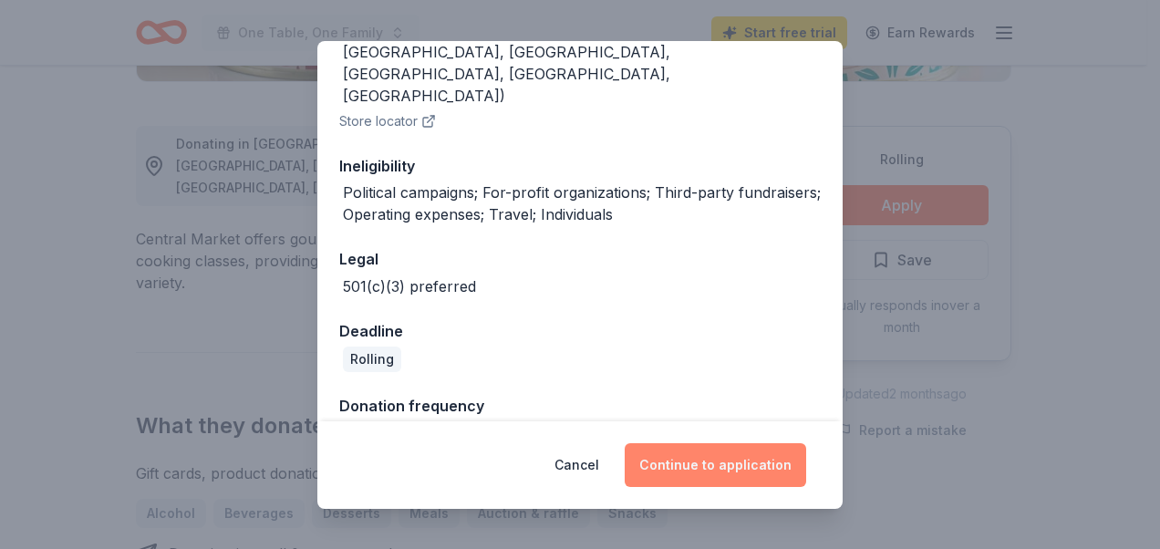
click at [749, 460] on button "Continue to application" at bounding box center [715, 465] width 181 height 44
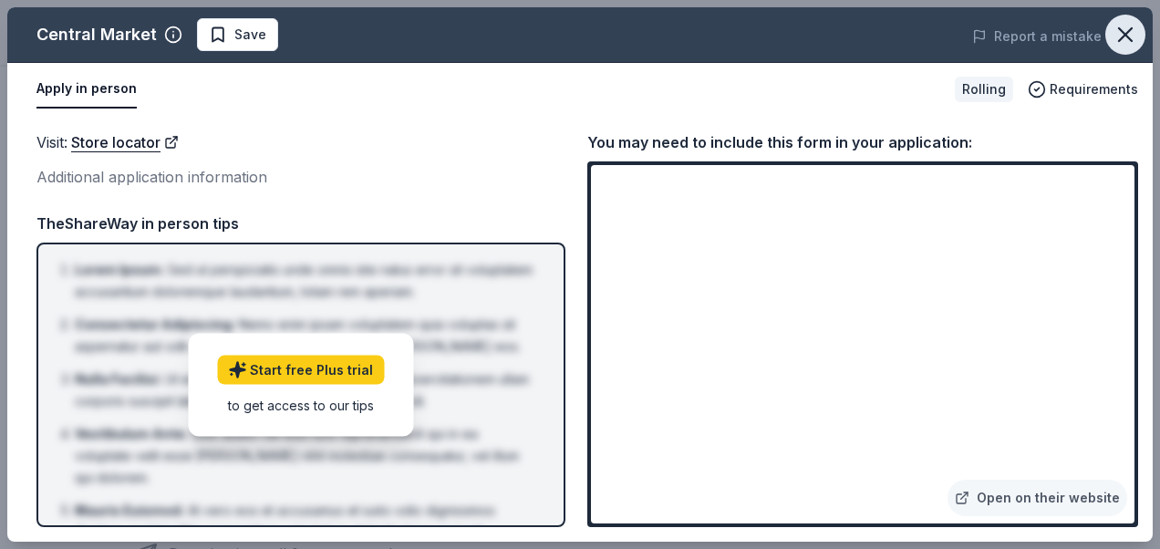
click at [1118, 26] on icon "button" at bounding box center [1125, 35] width 26 height 26
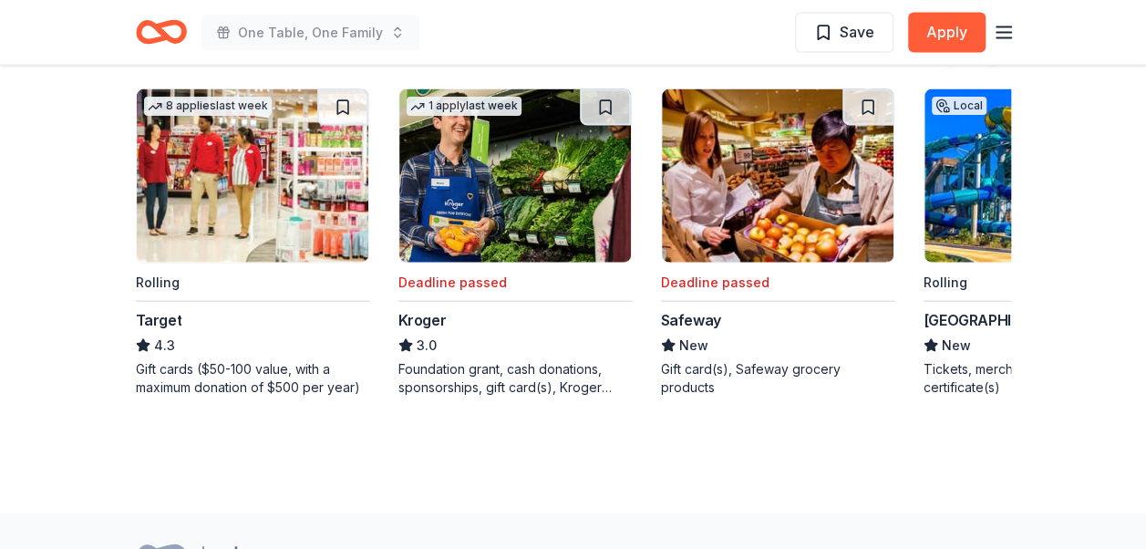
scroll to position [2044, 0]
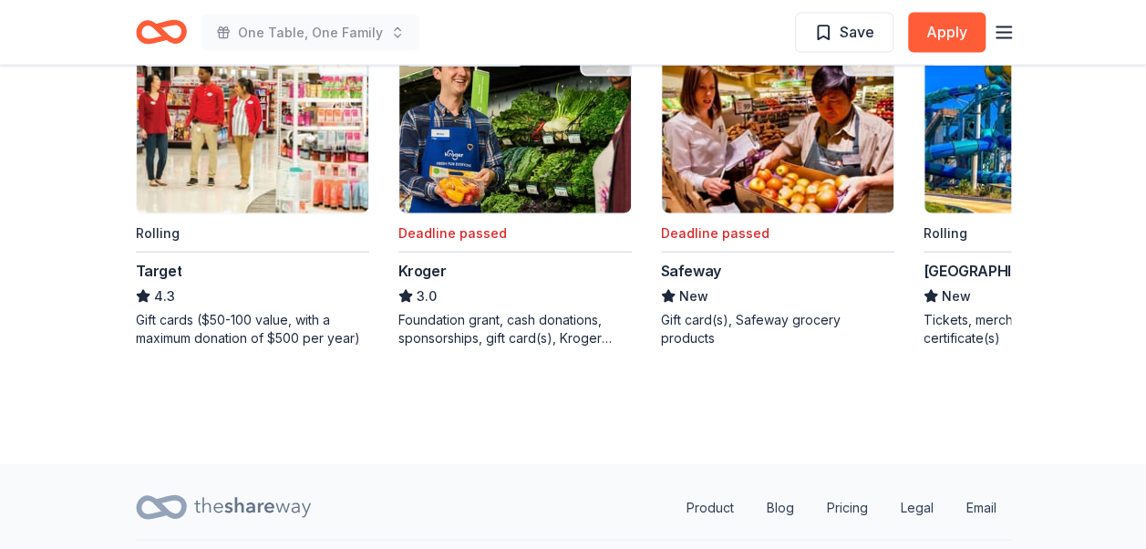
click at [250, 124] on img at bounding box center [253, 126] width 232 height 173
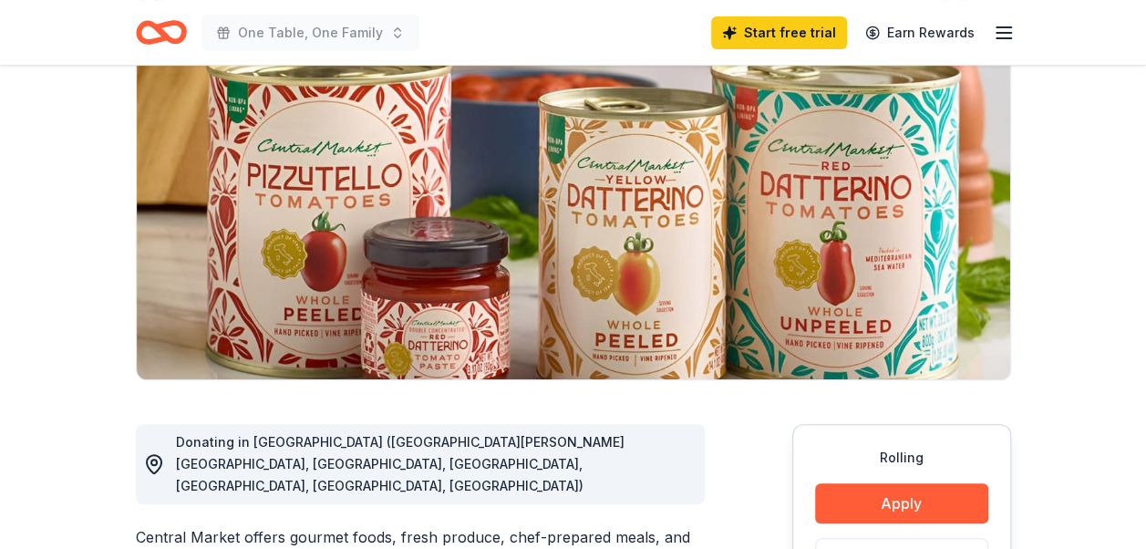
scroll to position [0, 0]
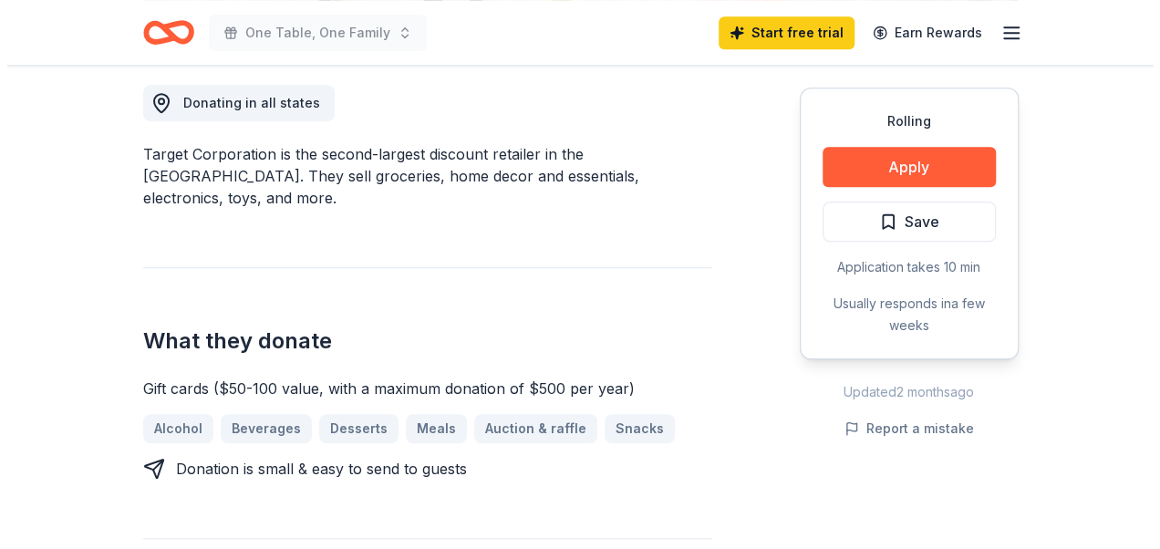
scroll to position [474, 0]
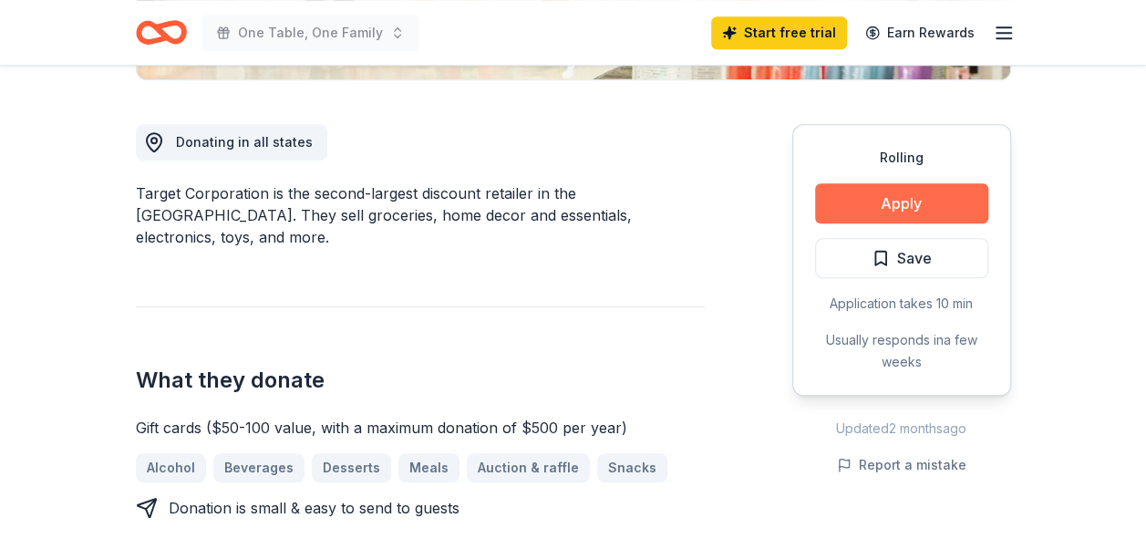
click at [894, 202] on button "Apply" at bounding box center [901, 203] width 173 height 40
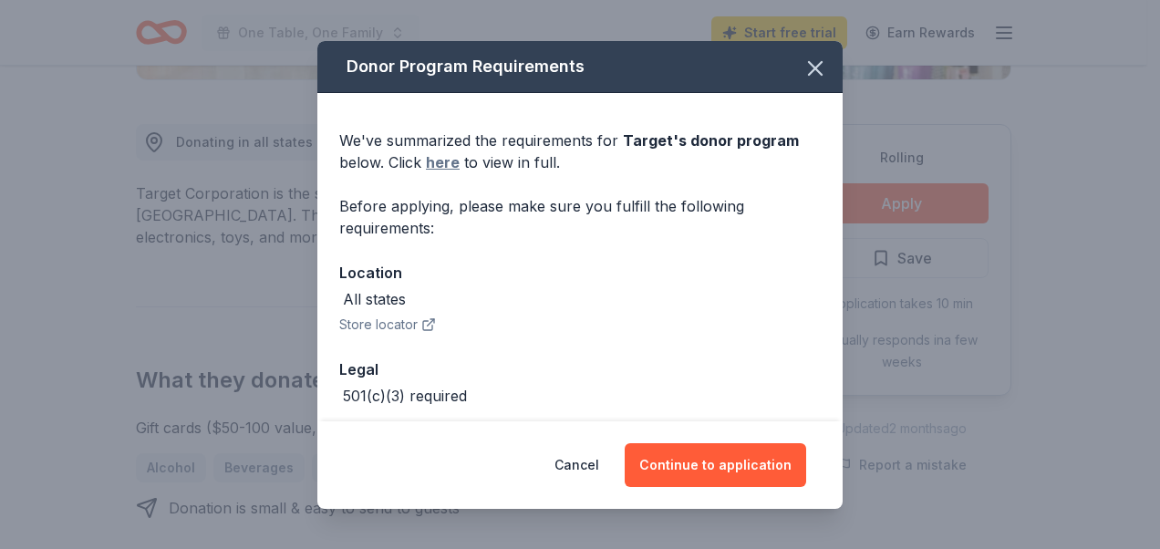
click at [447, 168] on link "here" at bounding box center [443, 162] width 34 height 22
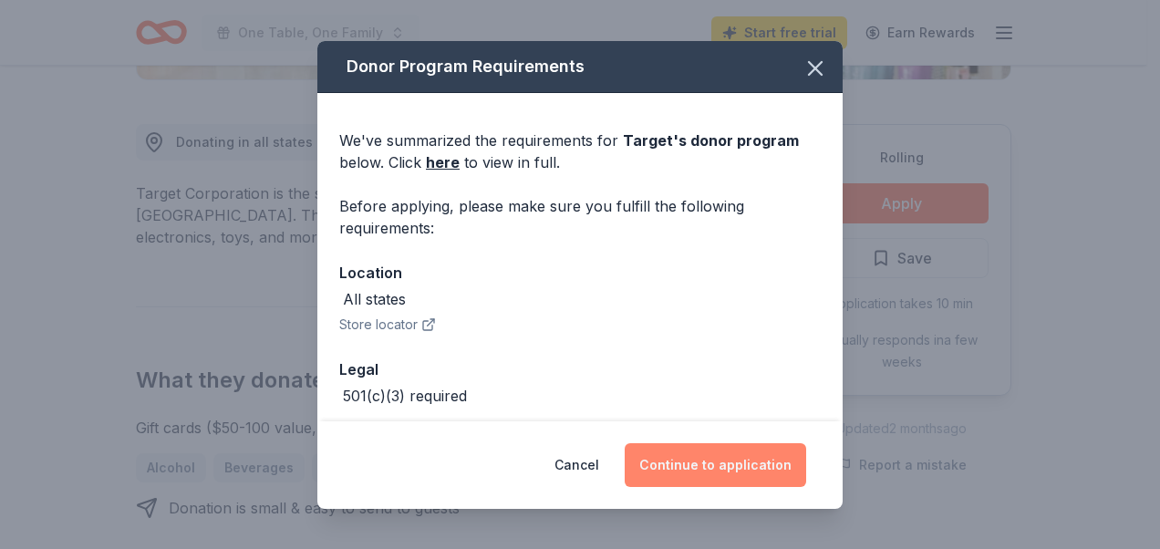
click at [740, 458] on button "Continue to application" at bounding box center [715, 465] width 181 height 44
